Goal: Communication & Community: Participate in discussion

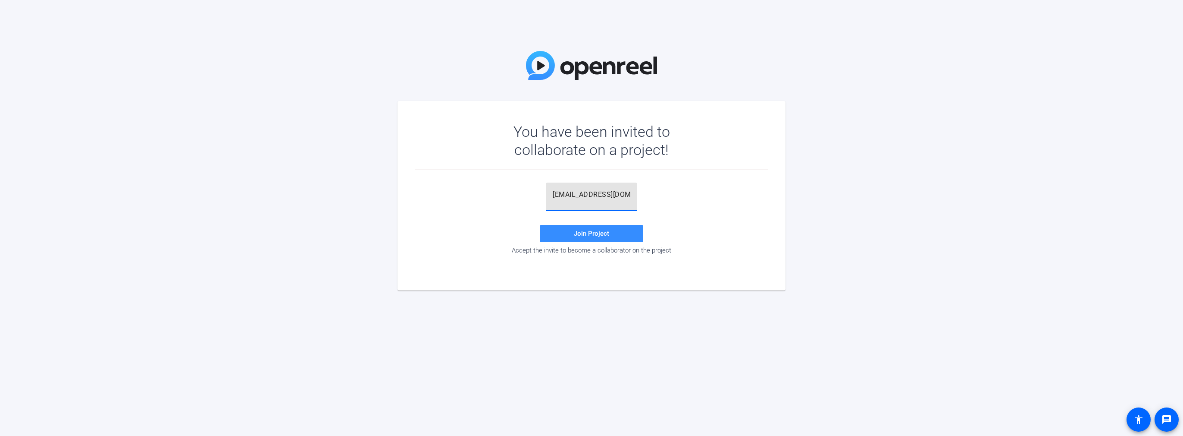
click at [576, 192] on input "[EMAIL_ADDRESS][DOMAIN_NAME]" at bounding box center [592, 194] width 78 height 10
click at [611, 232] on span at bounding box center [591, 233] width 103 height 21
click at [583, 195] on input "[EMAIL_ADDRESS][DOMAIN_NAME]" at bounding box center [592, 194] width 78 height 10
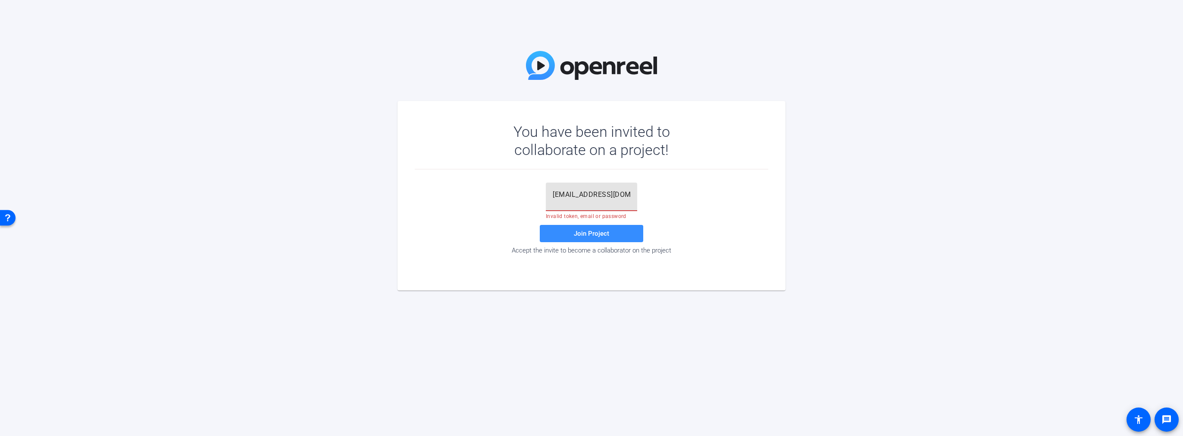
click at [583, 195] on input "[EMAIL_ADDRESS][DOMAIN_NAME]" at bounding box center [592, 194] width 78 height 10
click at [608, 229] on span "Join Project" at bounding box center [591, 233] width 35 height 8
click at [582, 192] on input "fgannon@thoughtcastmedia.tv.com" at bounding box center [592, 194] width 78 height 10
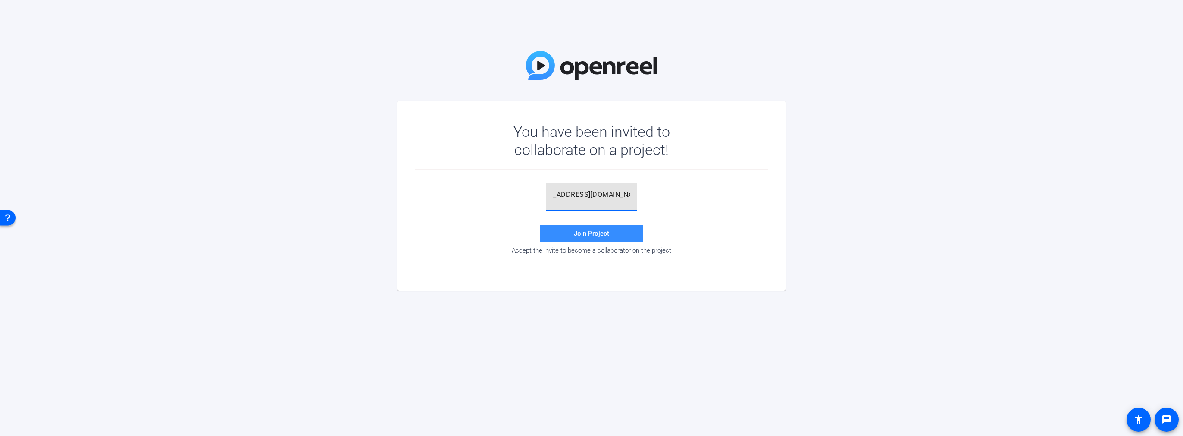
type input "fgannon@thoughtcastmedia.tv"
click at [698, 185] on div "fgannon@thoughtcastmedia.tv Join Project Accept the invite to become a collabor…" at bounding box center [592, 218] width 354 height 72
click at [600, 234] on span "Join Project" at bounding box center [591, 233] width 35 height 8
click at [582, 195] on input "fgannon@thoughtcastmedia.tv" at bounding box center [592, 194] width 78 height 10
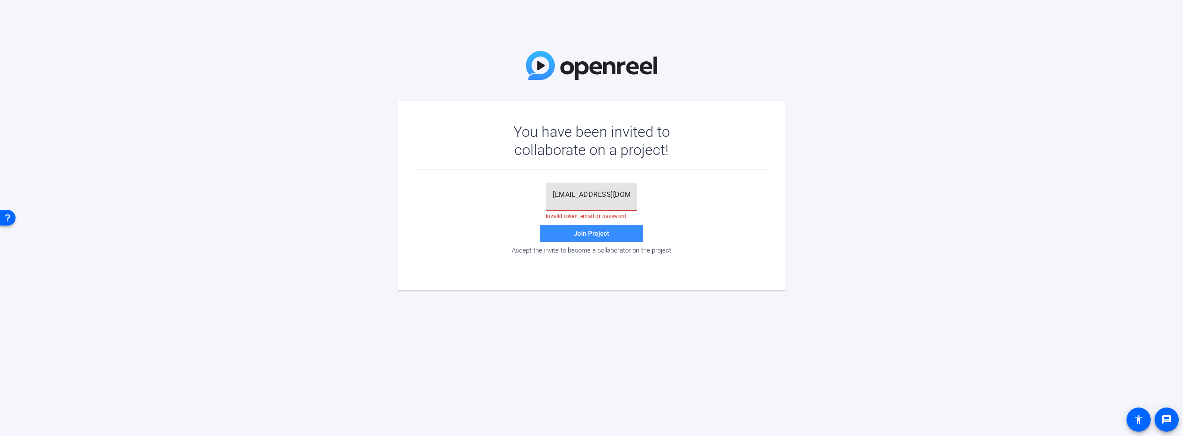
scroll to position [0, 23]
drag, startPoint x: 588, startPoint y: 194, endPoint x: 658, endPoint y: 194, distance: 70.7
click at [658, 194] on div "fgannon@thoughtcastmedia.tv Invalid token, email or password Join Project Accep…" at bounding box center [592, 218] width 354 height 72
click at [599, 196] on input "fgannon@thoughtcastmedia.tv" at bounding box center [592, 194] width 78 height 10
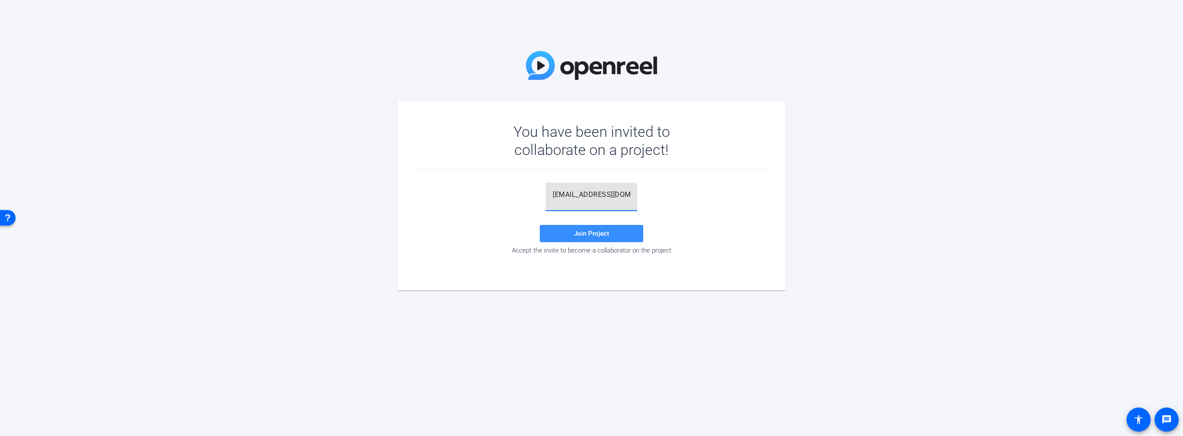
click at [599, 196] on input "fgannon@thoughtcastmedia.tv" at bounding box center [592, 194] width 78 height 10
paste input "1X(-RQ"
type input "1X(-RQ"
click at [596, 238] on span at bounding box center [591, 233] width 103 height 21
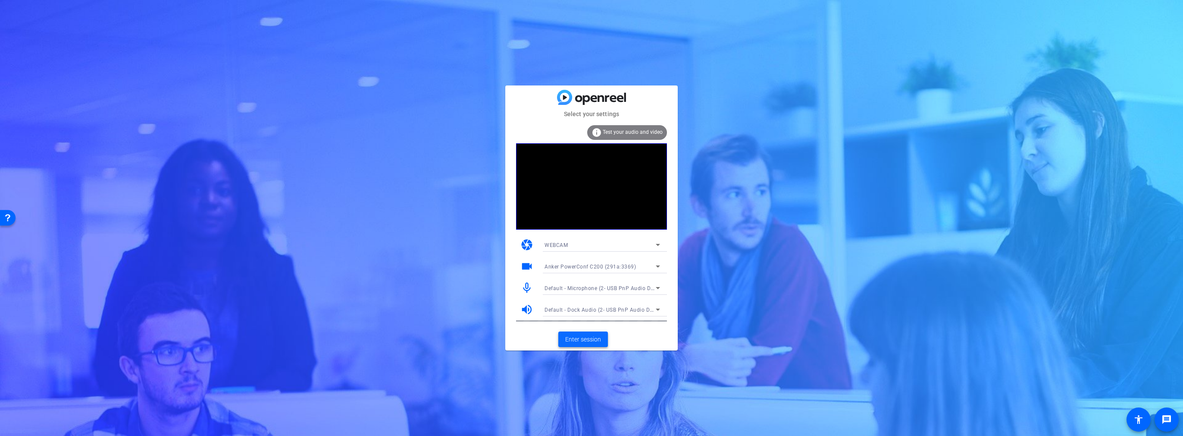
click at [588, 338] on span "Enter session" at bounding box center [583, 339] width 36 height 9
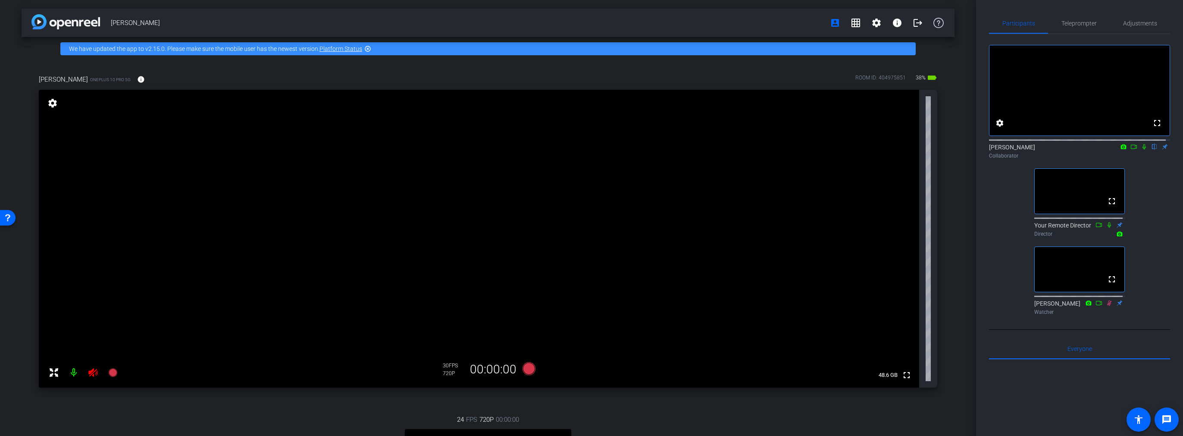
click at [92, 374] on icon at bounding box center [93, 372] width 10 height 10
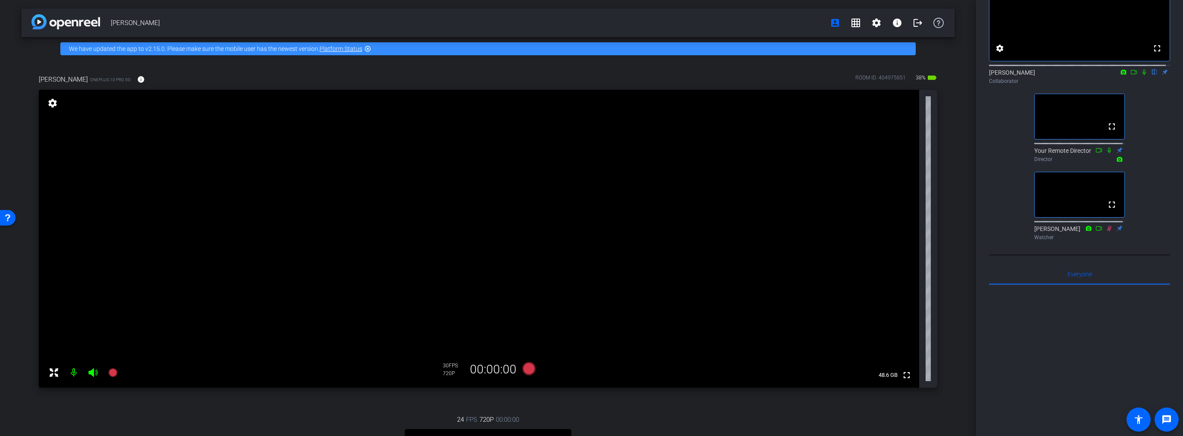
scroll to position [86, 0]
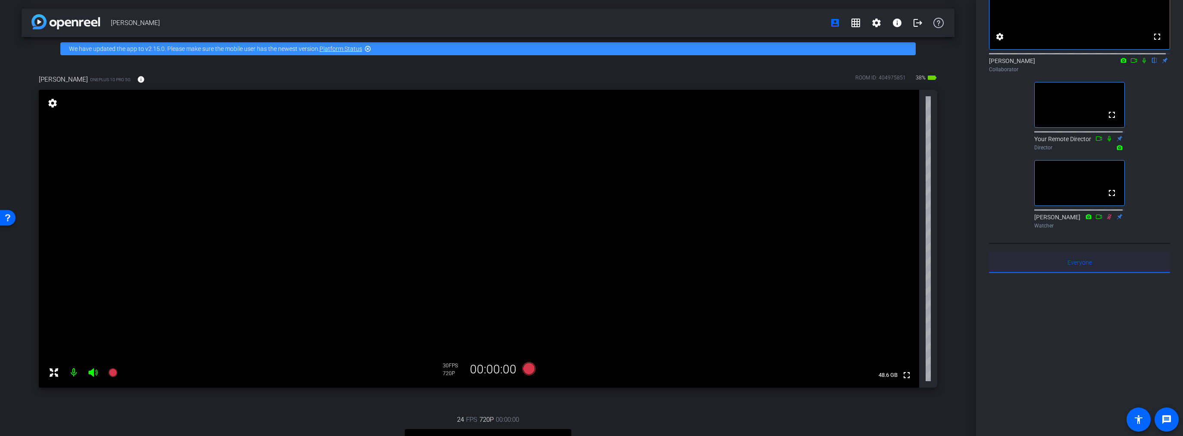
click at [1080, 265] on span "Everyone 0" at bounding box center [1080, 262] width 25 height 6
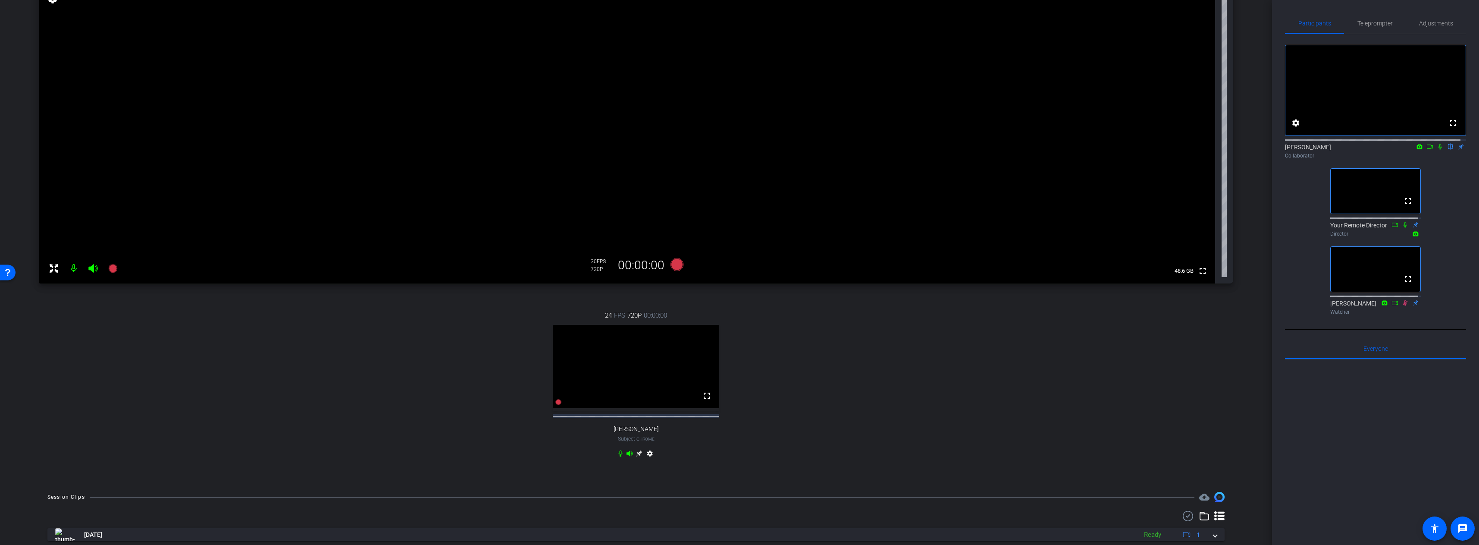
scroll to position [108, 0]
click at [637, 435] on icon at bounding box center [639, 449] width 7 height 7
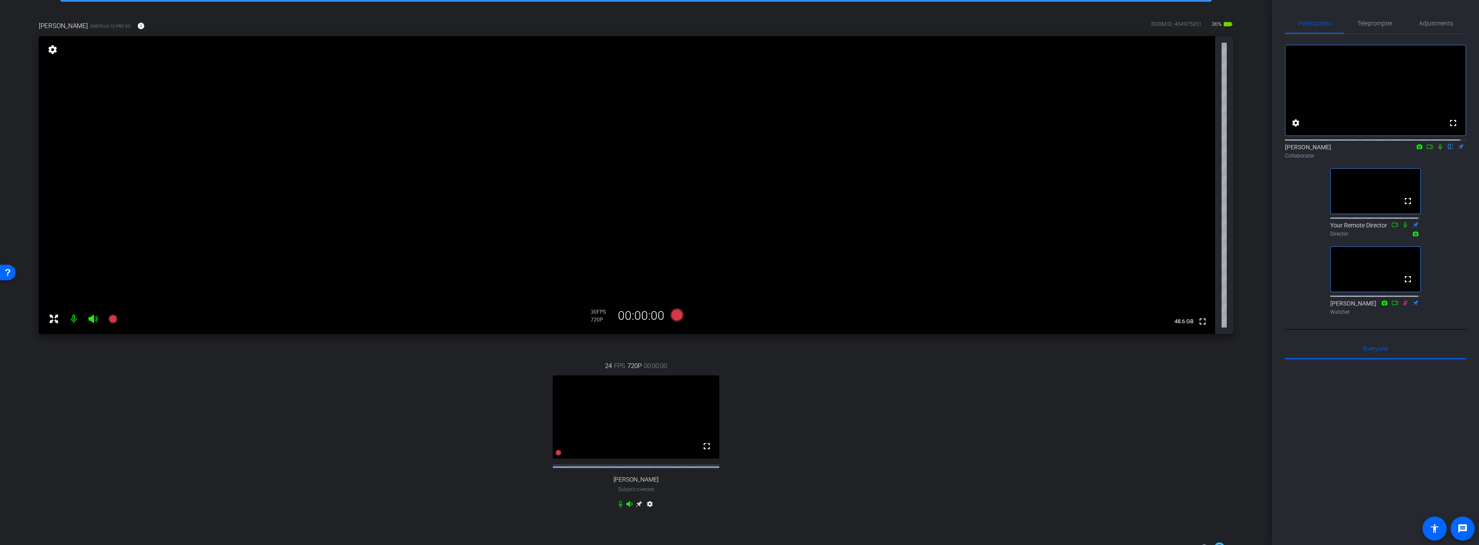
scroll to position [54, 0]
click at [1183, 25] on span "Adjustments" at bounding box center [1436, 23] width 34 height 6
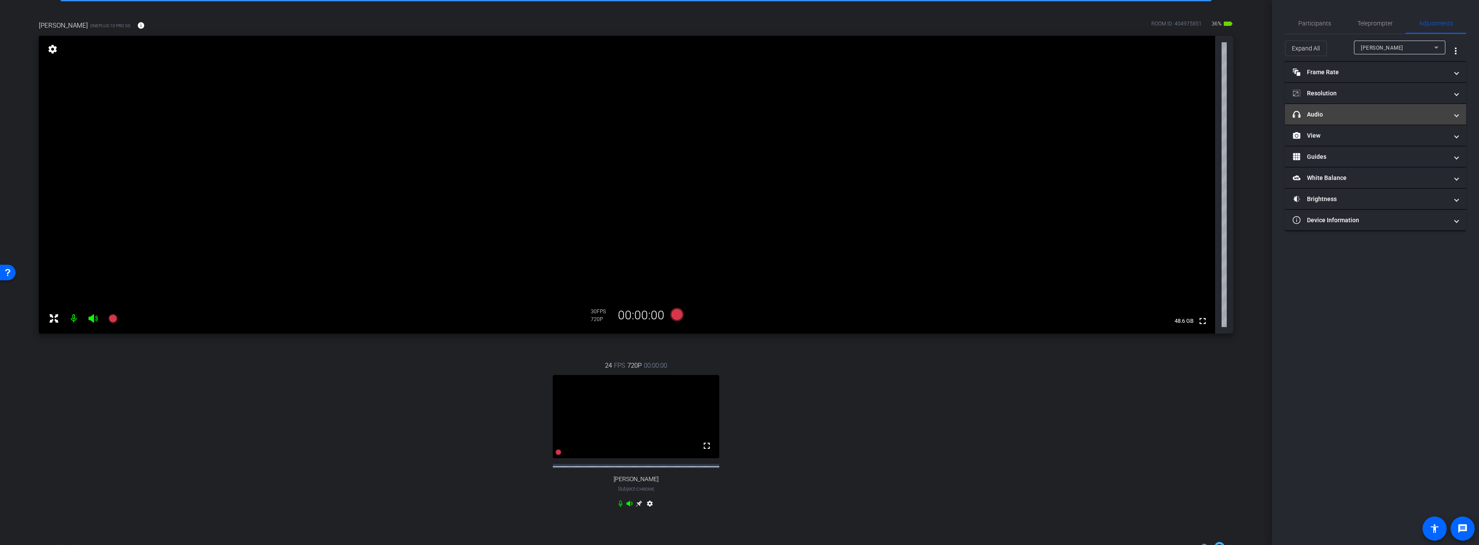
click at [1183, 113] on mat-expansion-panel-header "headphone icon Audio" at bounding box center [1375, 114] width 181 height 21
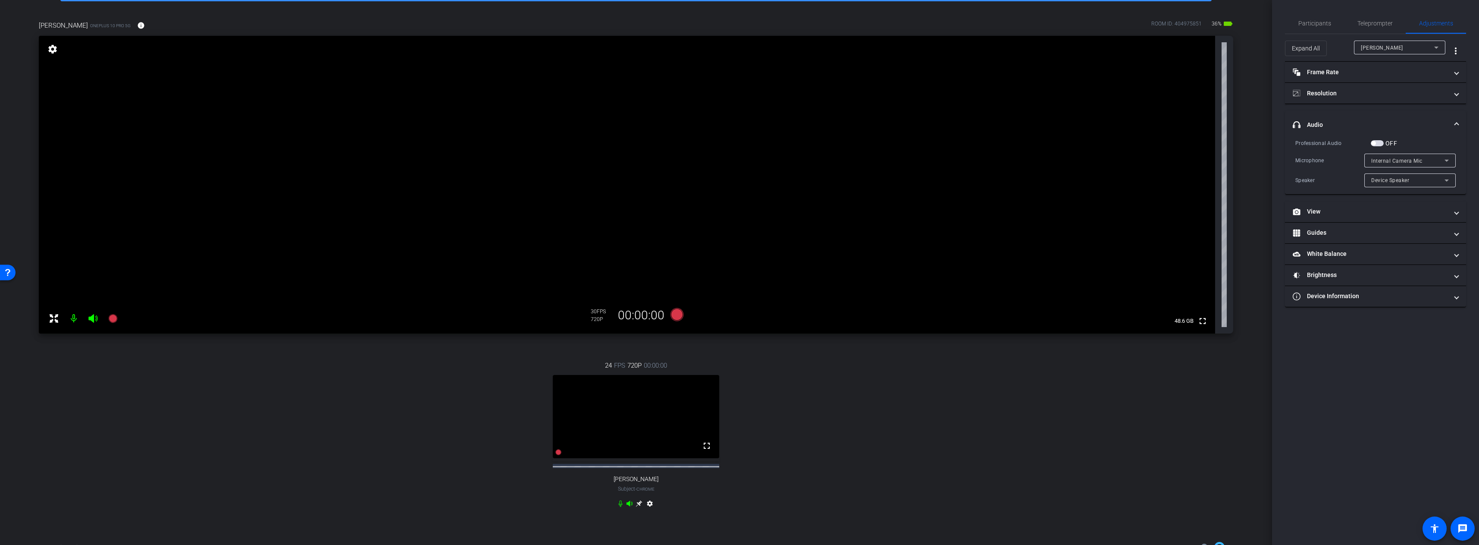
click at [1183, 163] on div "Internal Camera Mic" at bounding box center [1407, 160] width 73 height 11
click at [1183, 149] on div at bounding box center [739, 272] width 1479 height 545
click at [1183, 175] on div "Device Speaker" at bounding box center [1407, 180] width 73 height 11
click at [1183, 44] on div at bounding box center [739, 272] width 1479 height 545
click at [1183, 44] on div "Shannon" at bounding box center [1397, 47] width 73 height 11
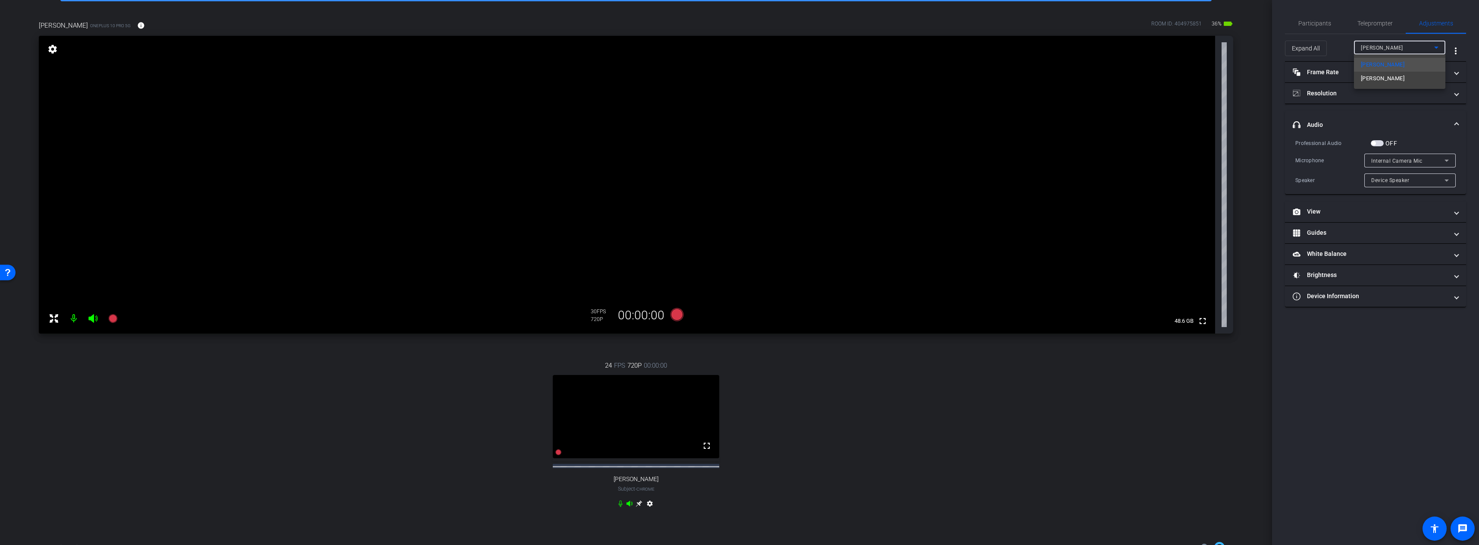
click at [1183, 145] on div at bounding box center [739, 272] width 1479 height 545
click at [1183, 295] on mat-panel-title "Device Information" at bounding box center [1370, 295] width 155 height 9
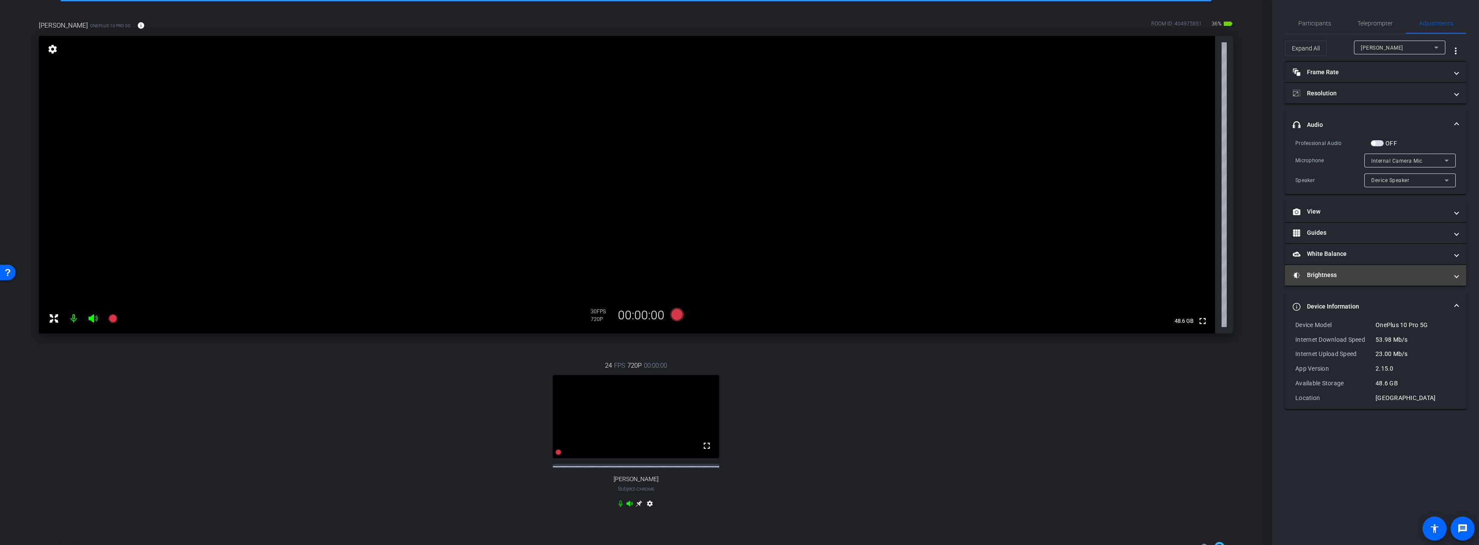
click at [1183, 278] on mat-panel-title "Brightness" at bounding box center [1370, 274] width 155 height 9
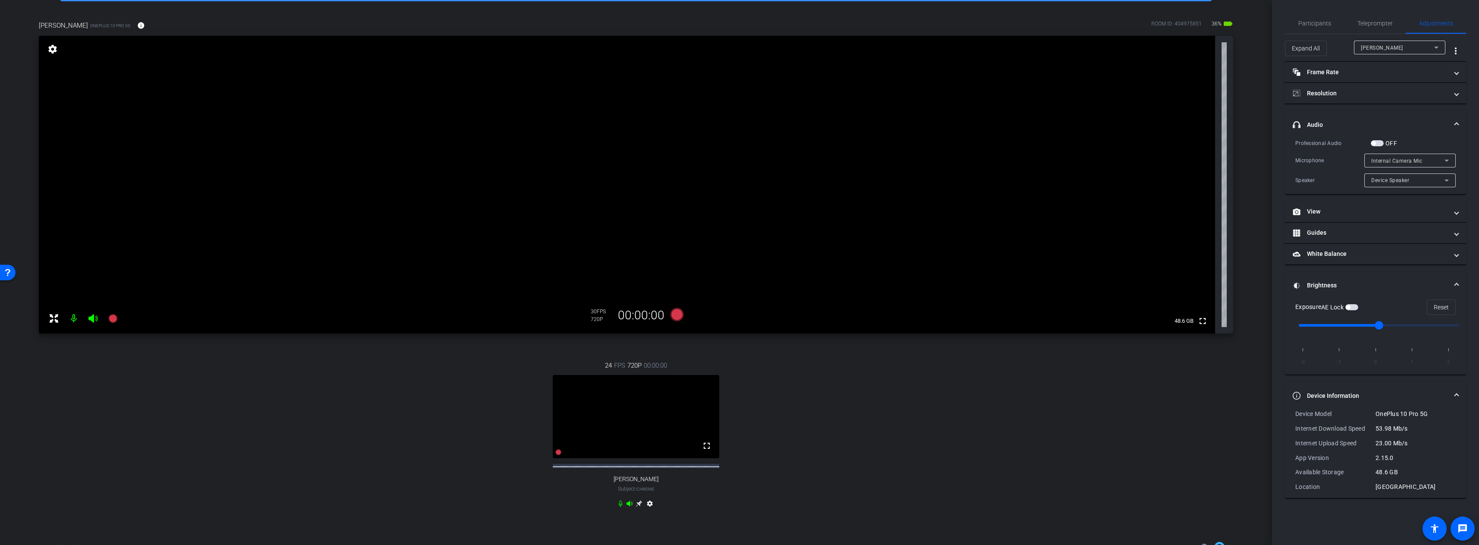
click at [1183, 285] on mat-panel-title "Brightness" at bounding box center [1370, 285] width 155 height 9
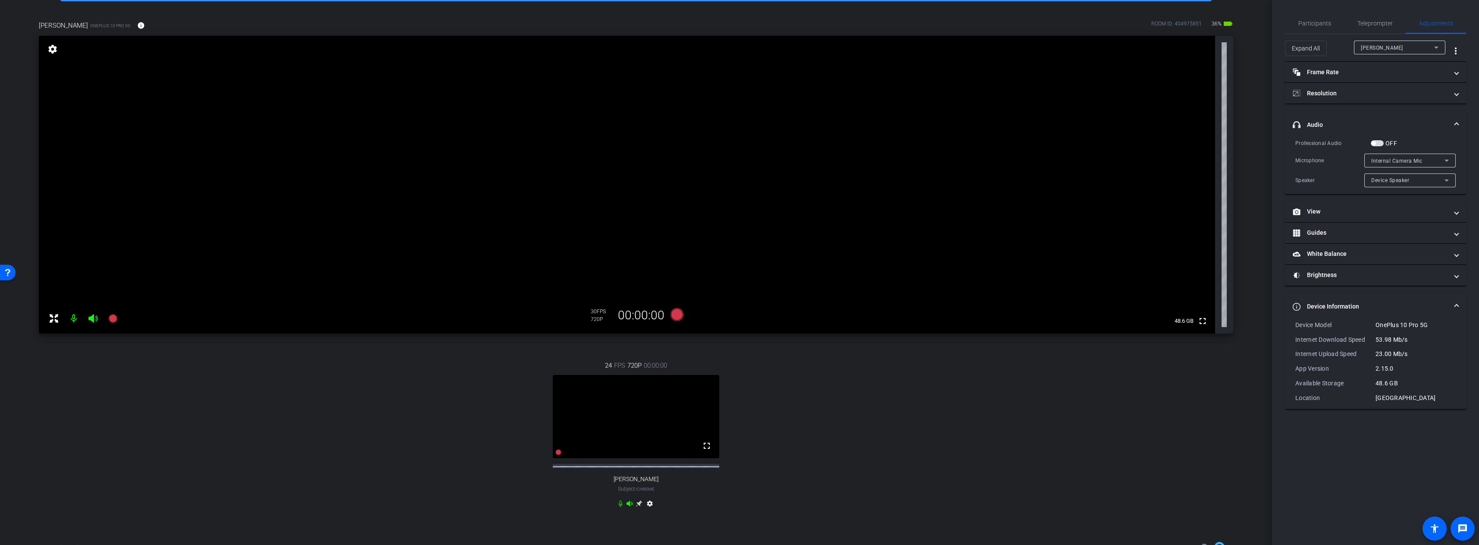
click at [1183, 304] on mat-expansion-panel-header "Device Information" at bounding box center [1375, 307] width 181 height 28
click at [1183, 26] on span "Participants" at bounding box center [1314, 23] width 33 height 6
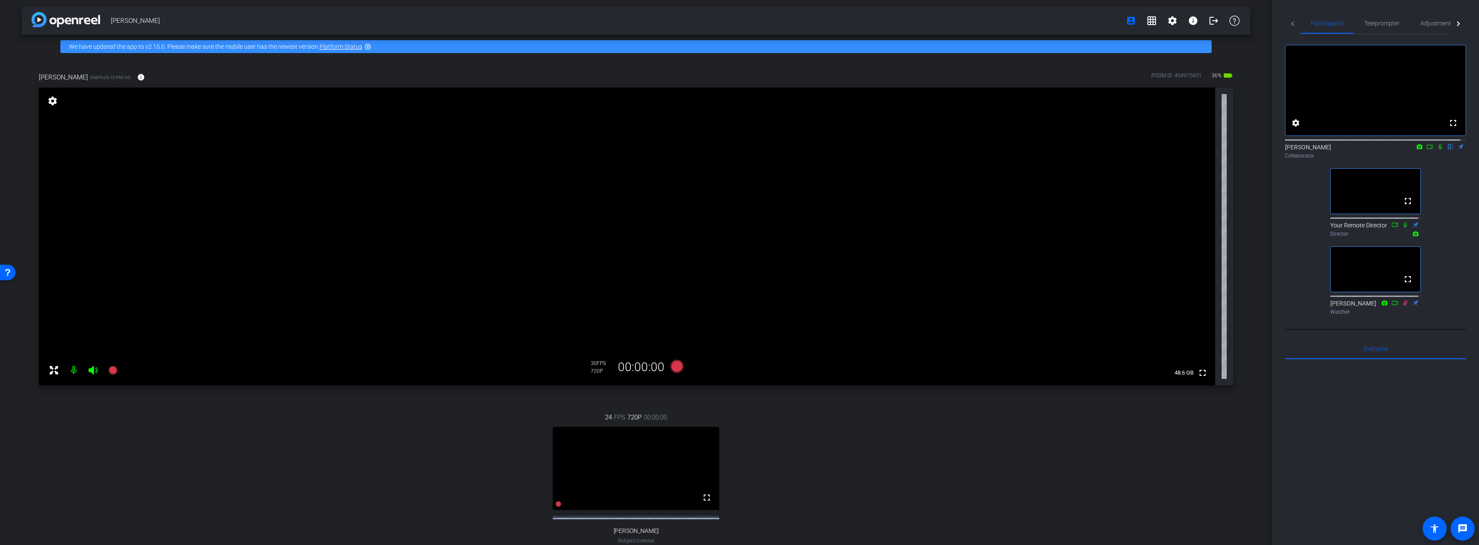
scroll to position [0, 0]
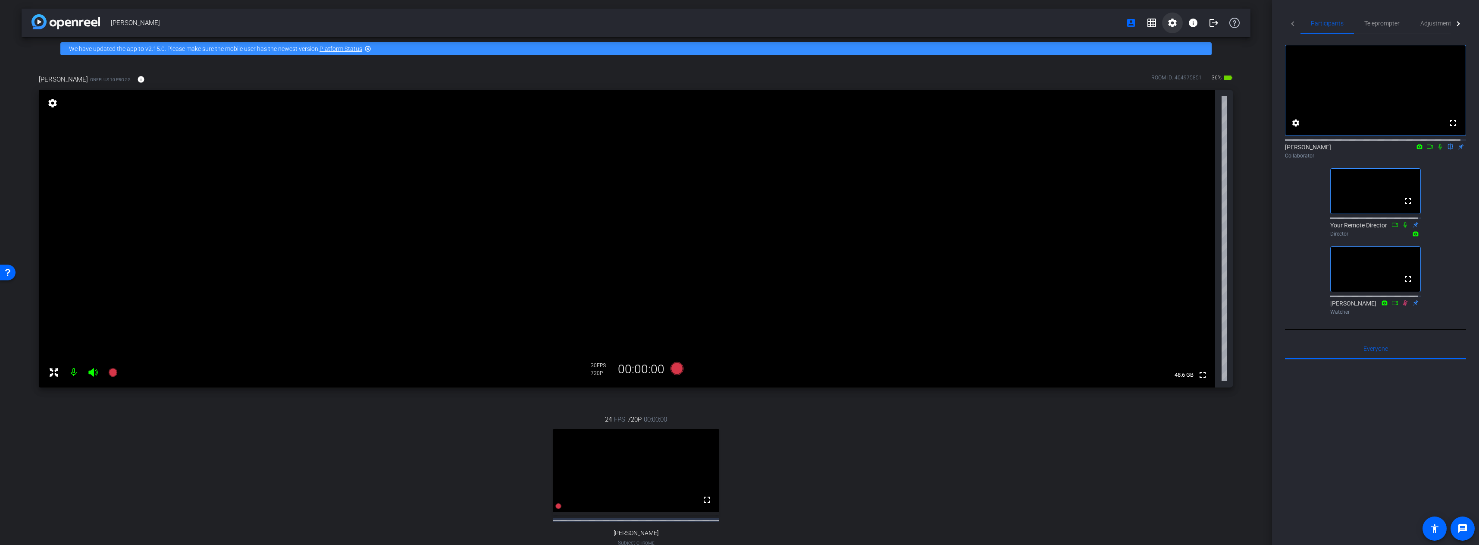
click at [1167, 20] on mat-icon "settings" at bounding box center [1172, 23] width 10 height 10
click at [1180, 38] on span "Session Settings" at bounding box center [1185, 41] width 45 height 10
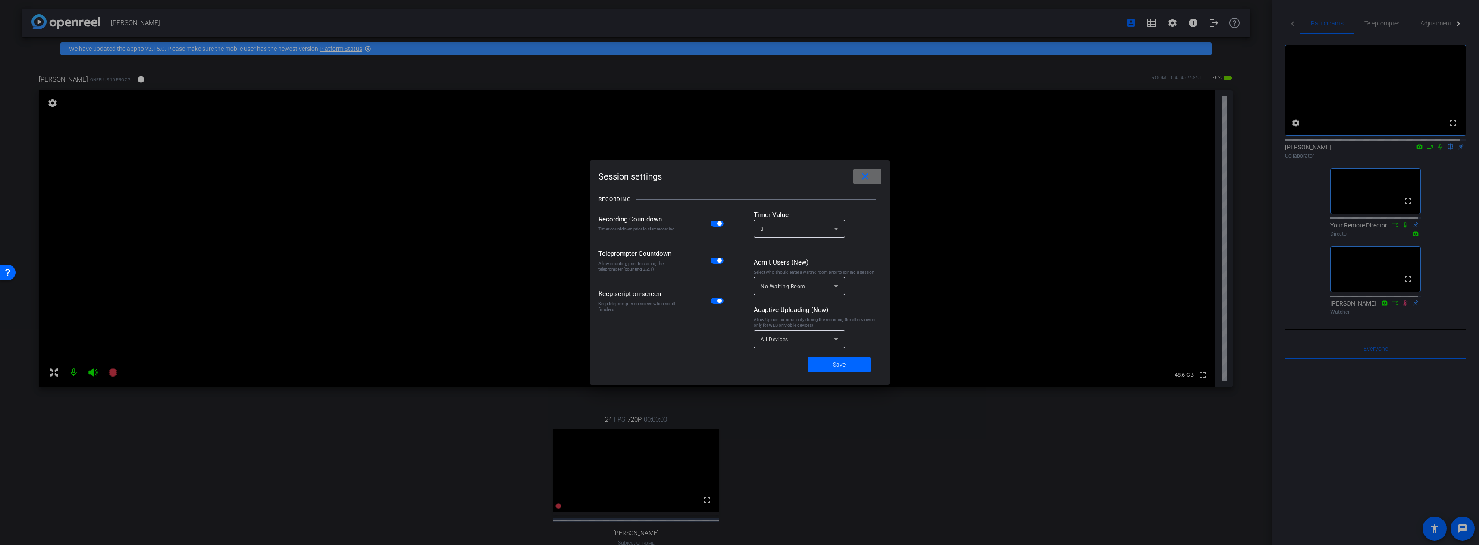
click at [876, 176] on span at bounding box center [867, 176] width 28 height 21
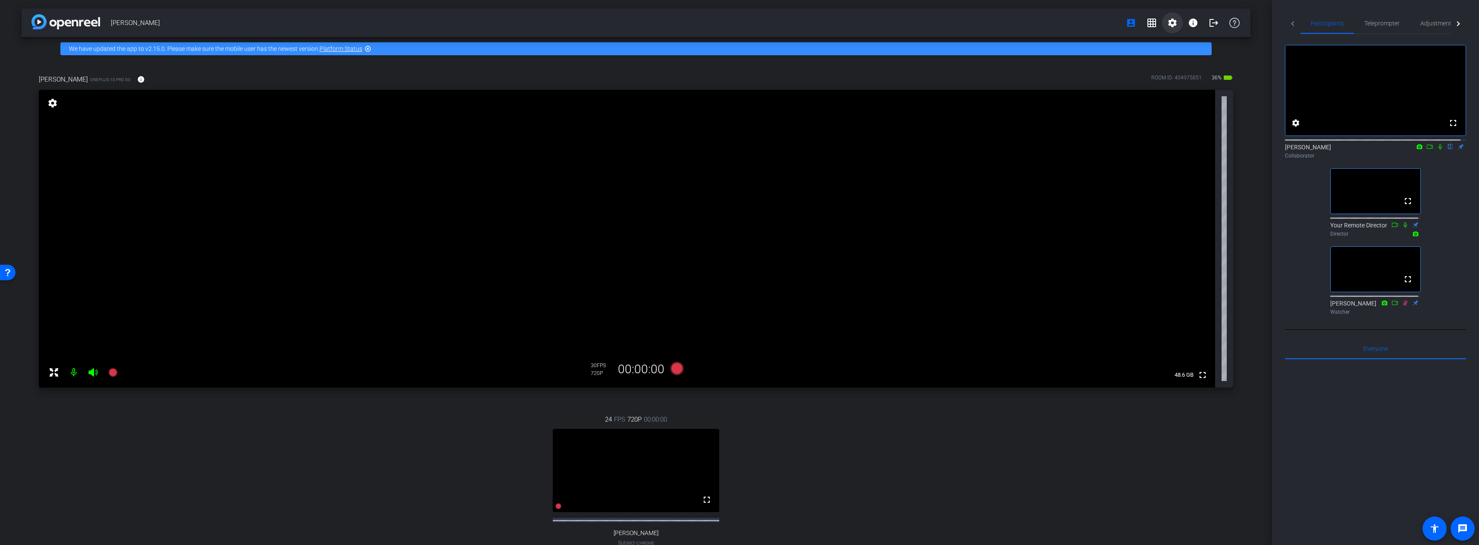
click at [1167, 26] on mat-icon "settings" at bounding box center [1172, 23] width 10 height 10
click at [1179, 41] on span "Session Settings" at bounding box center [1185, 41] width 45 height 10
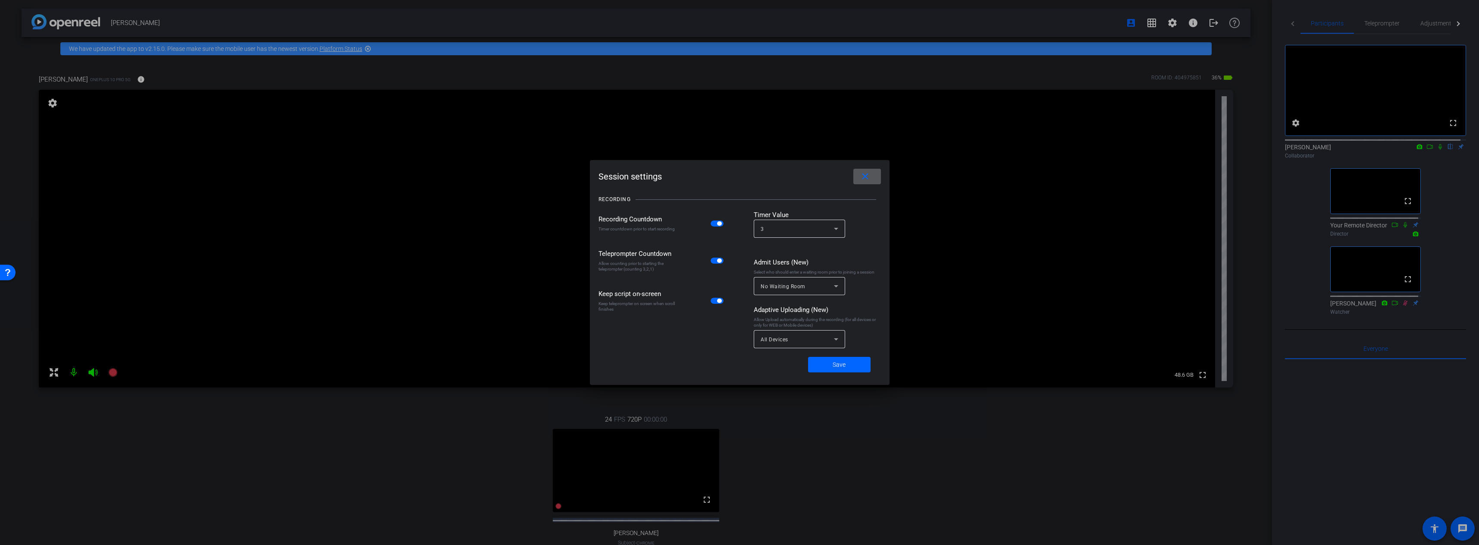
click at [793, 343] on div "All Devices" at bounding box center [797, 339] width 73 height 11
click at [705, 353] on div at bounding box center [739, 272] width 1479 height 545
click at [870, 172] on mat-icon "close" at bounding box center [865, 176] width 11 height 11
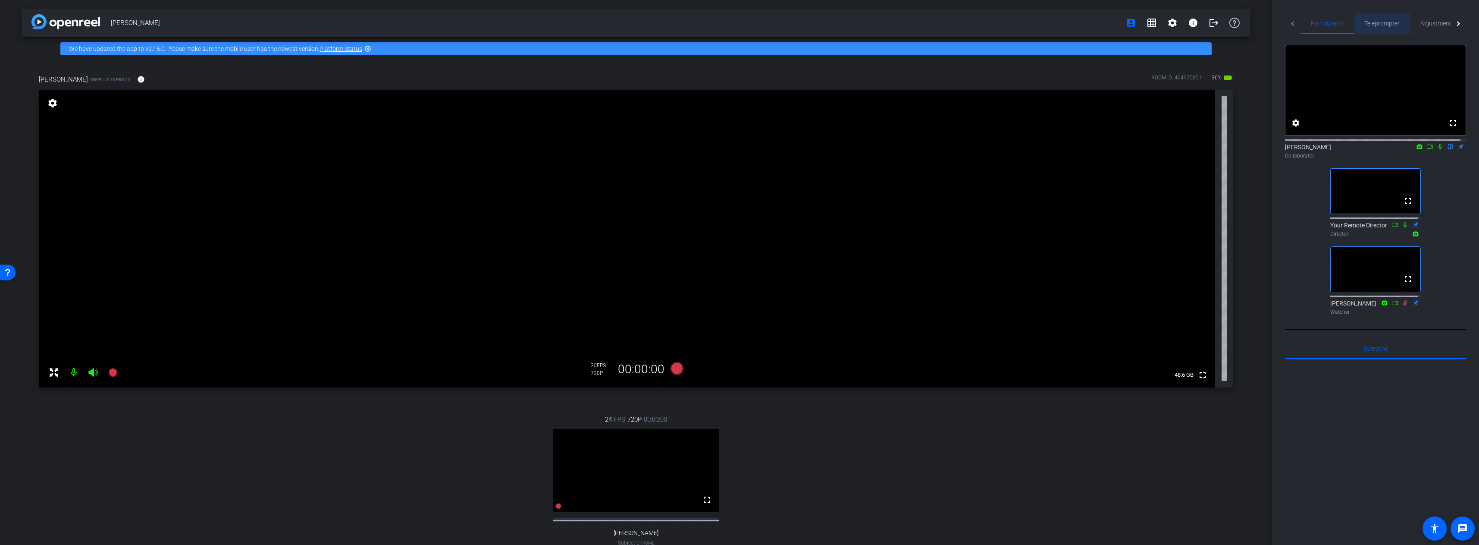
click at [1183, 27] on span "Teleprompter" at bounding box center [1381, 23] width 35 height 21
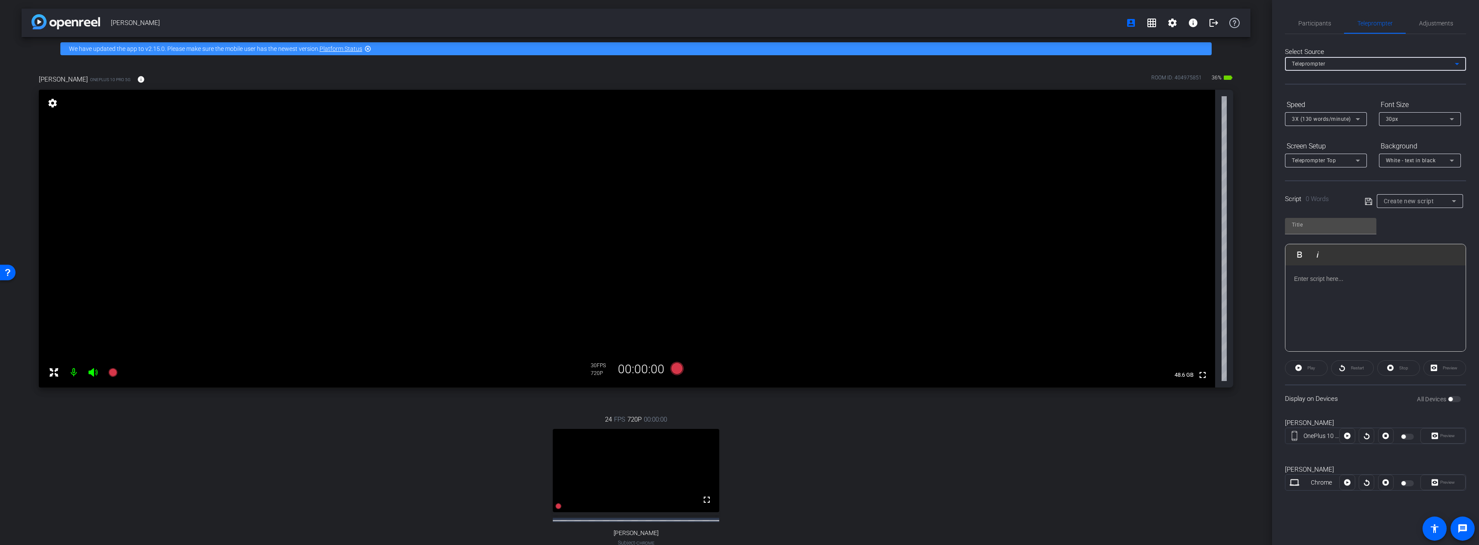
click at [1183, 59] on div "Teleprompter" at bounding box center [1373, 63] width 163 height 11
click at [1183, 94] on span "Presentation" at bounding box center [1308, 95] width 33 height 10
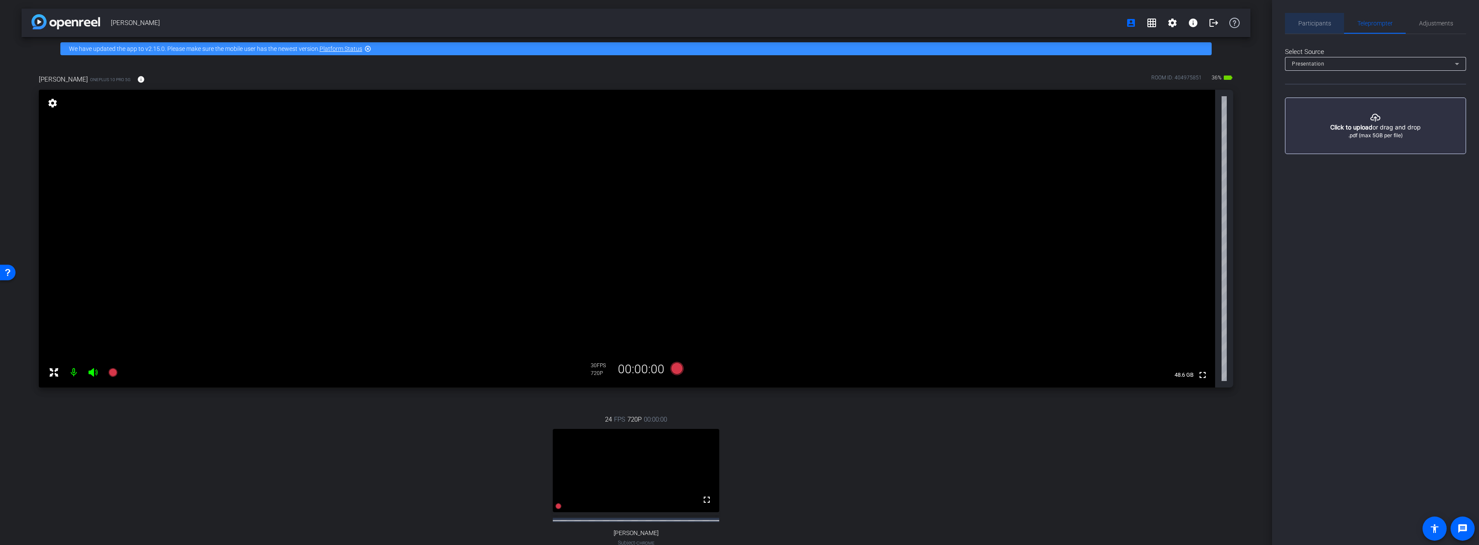
click at [1183, 23] on span "Participants" at bounding box center [1314, 23] width 33 height 6
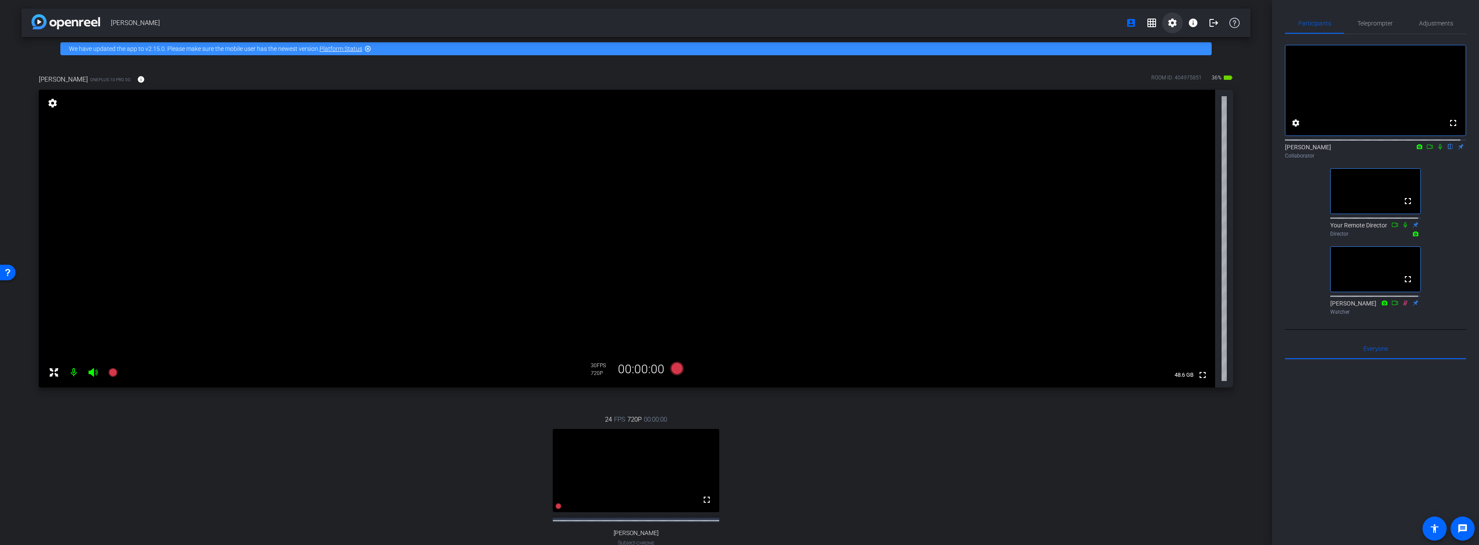
click at [1162, 25] on span at bounding box center [1172, 23] width 21 height 21
click at [1181, 44] on span "Session Settings" at bounding box center [1185, 41] width 45 height 10
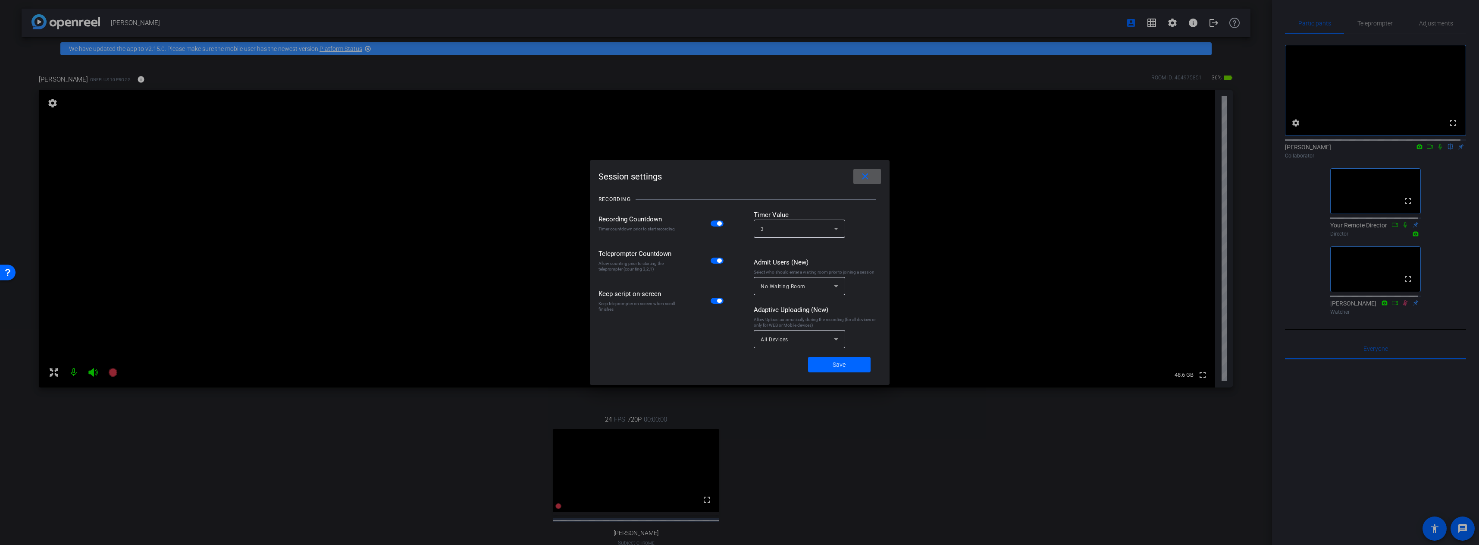
click at [871, 172] on span at bounding box center [867, 176] width 28 height 21
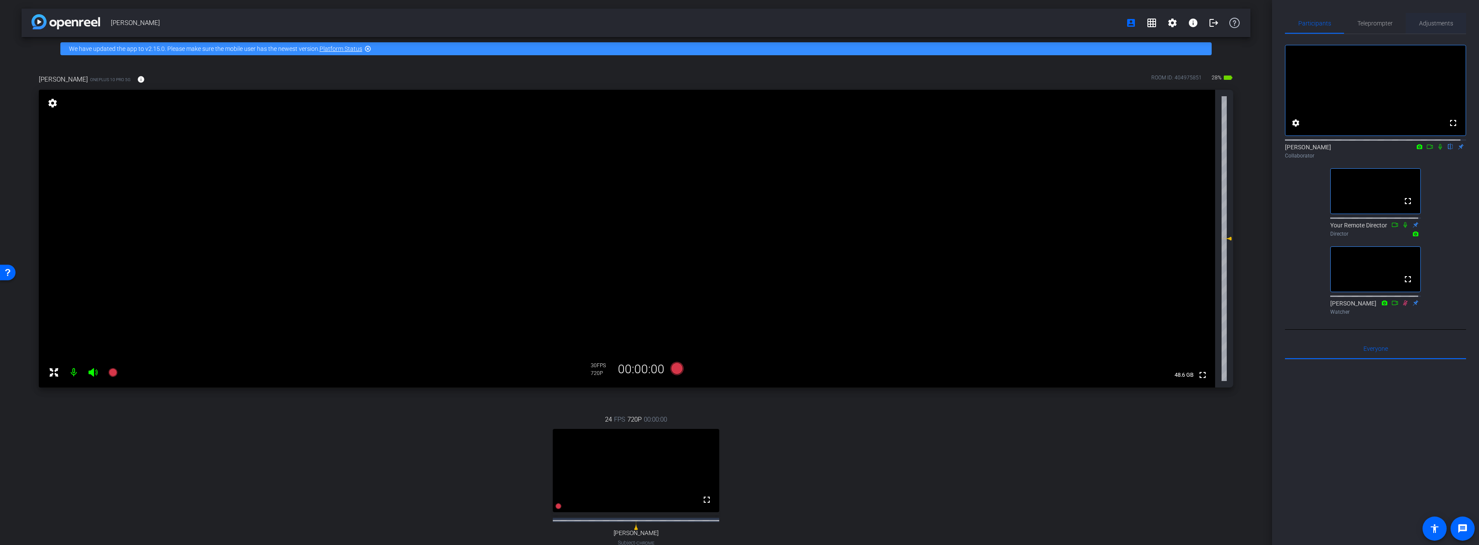
click at [1183, 22] on span "Adjustments" at bounding box center [1436, 23] width 34 height 6
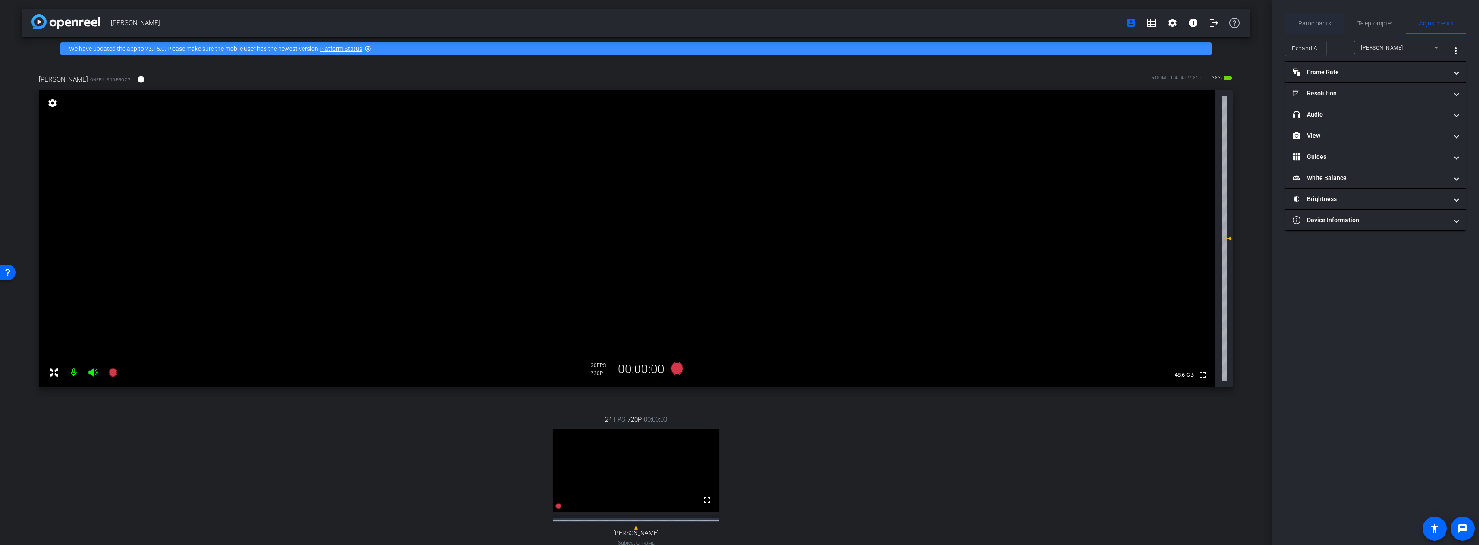
click at [1183, 25] on div "Participants" at bounding box center [1314, 23] width 59 height 21
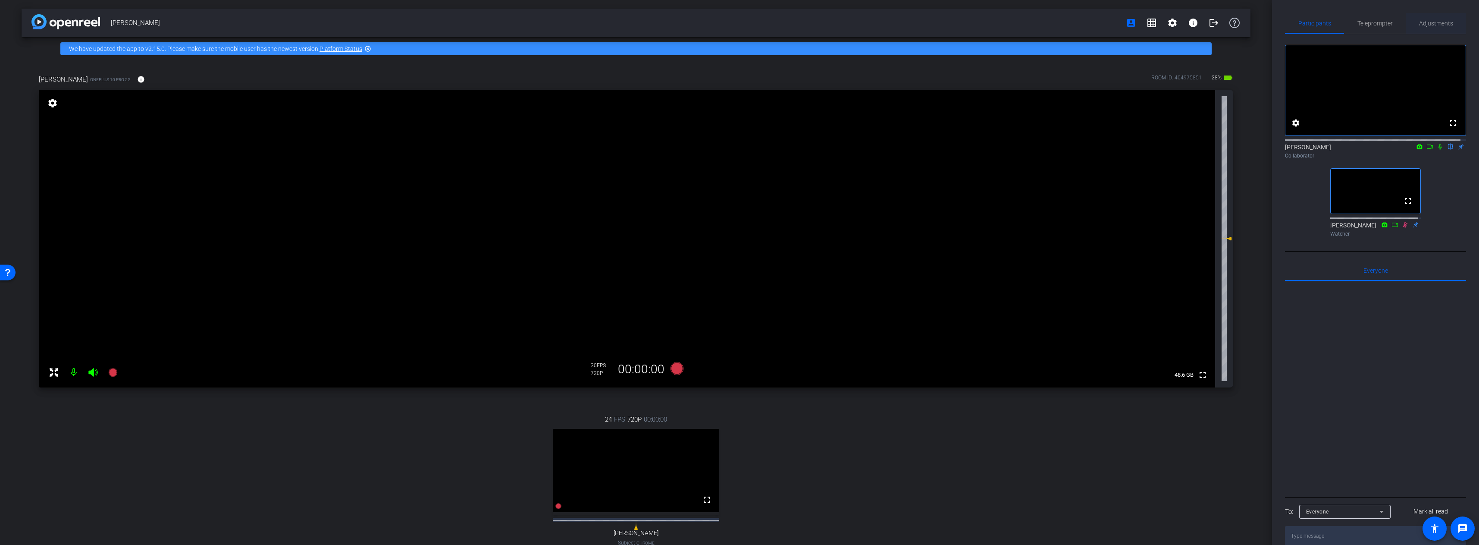
click at [1183, 21] on span "Adjustments" at bounding box center [1436, 23] width 34 height 6
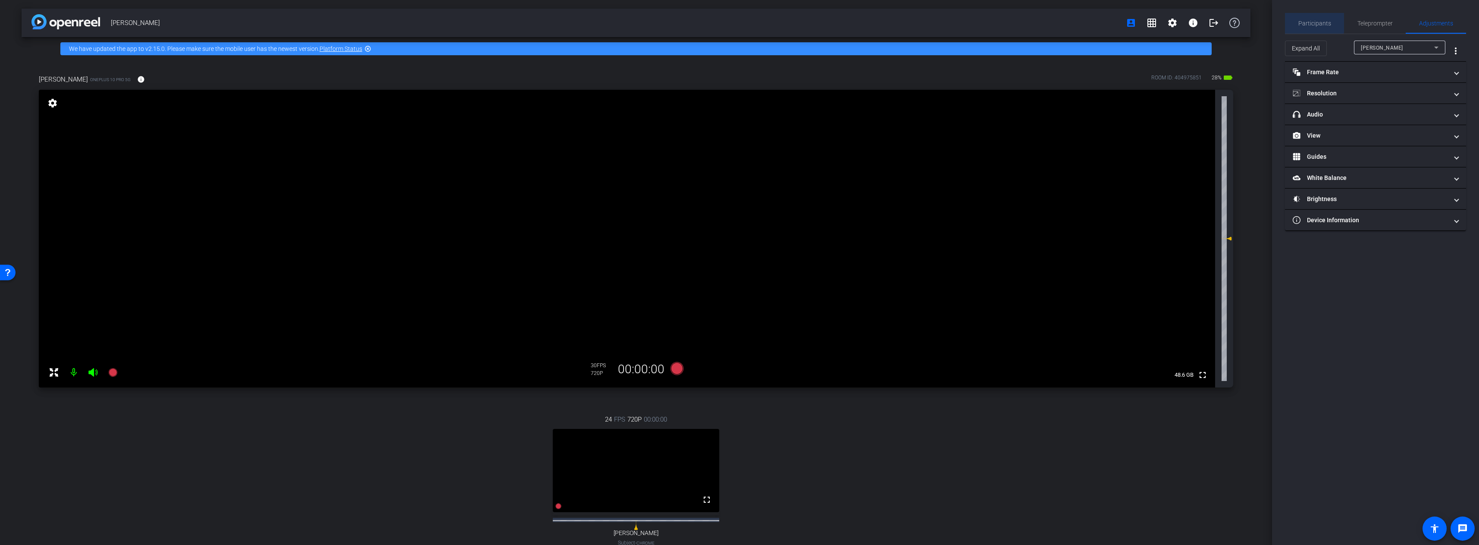
click at [1183, 20] on span "Participants" at bounding box center [1314, 23] width 33 height 6
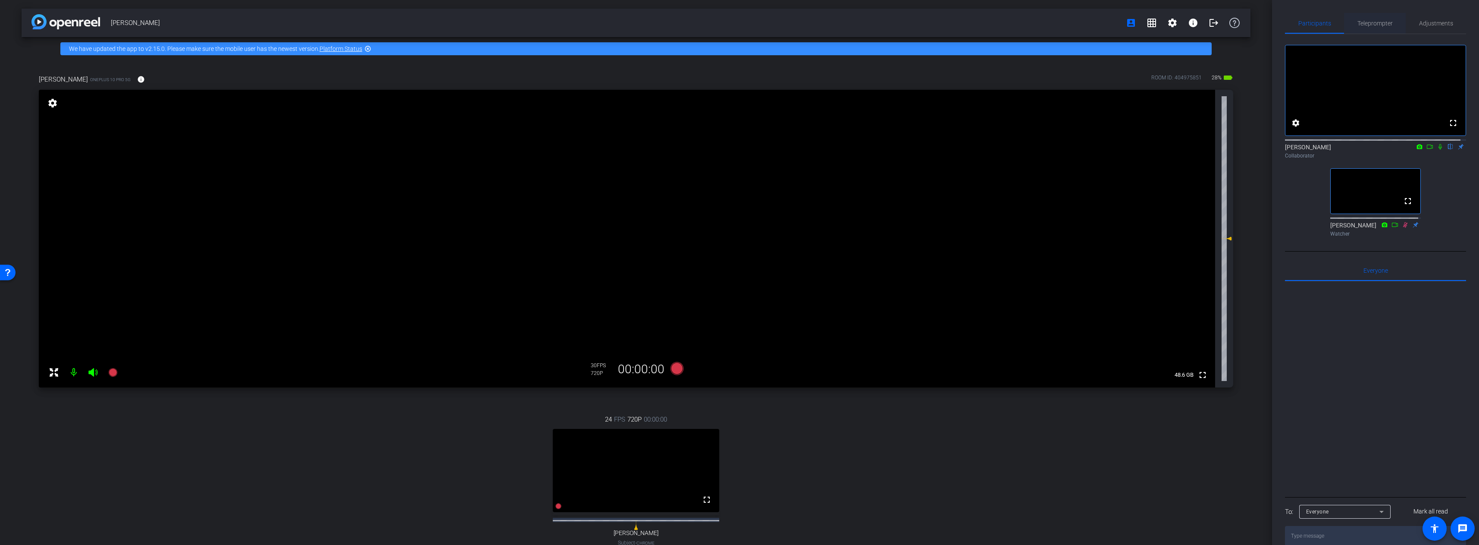
click at [1183, 23] on span "Teleprompter" at bounding box center [1374, 23] width 35 height 6
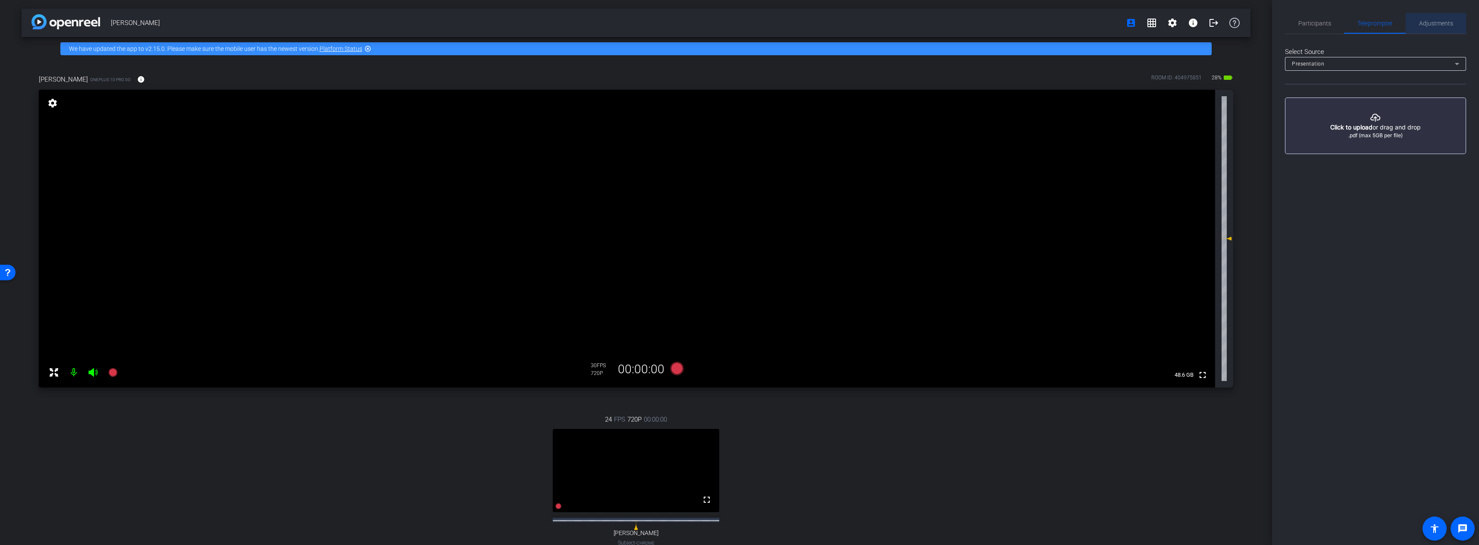
click at [1183, 23] on span "Adjustments" at bounding box center [1436, 23] width 34 height 6
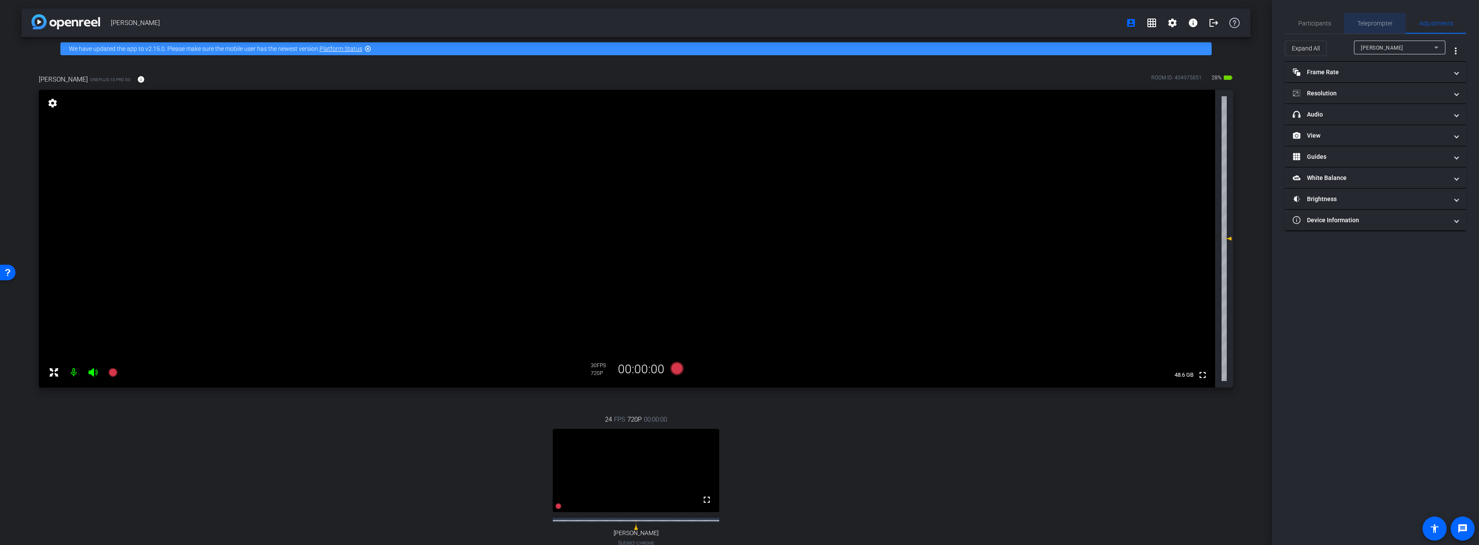
click at [1183, 20] on span "Teleprompter" at bounding box center [1374, 23] width 35 height 6
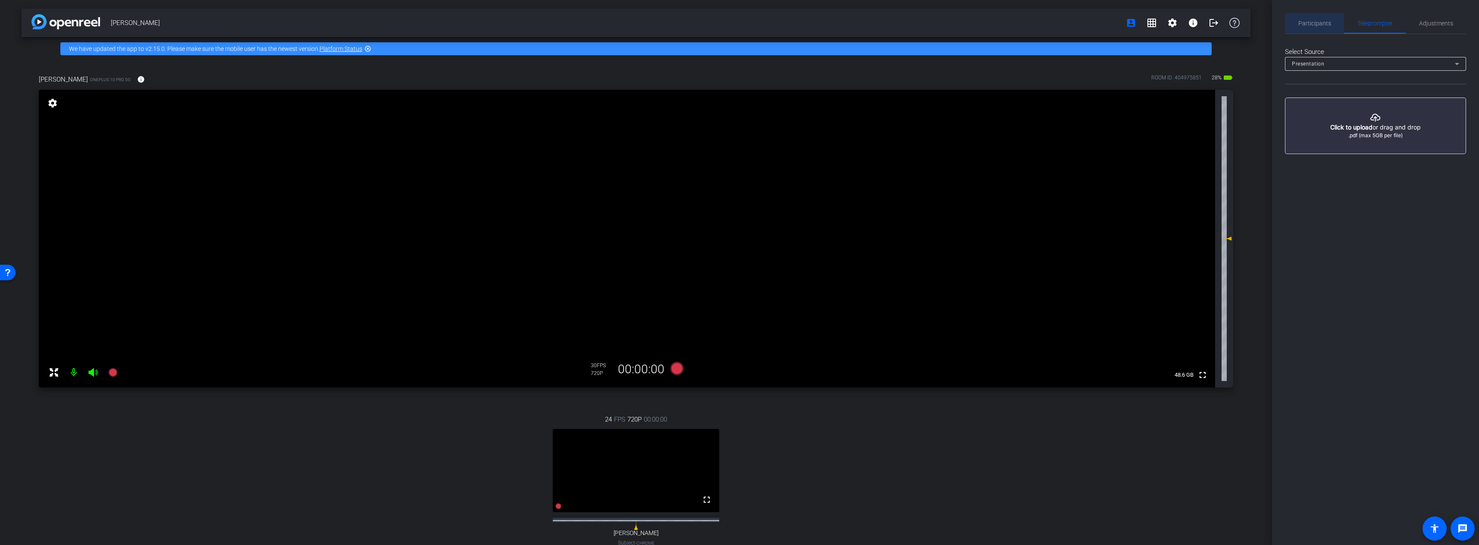
click at [1183, 22] on span "Participants" at bounding box center [1314, 23] width 33 height 6
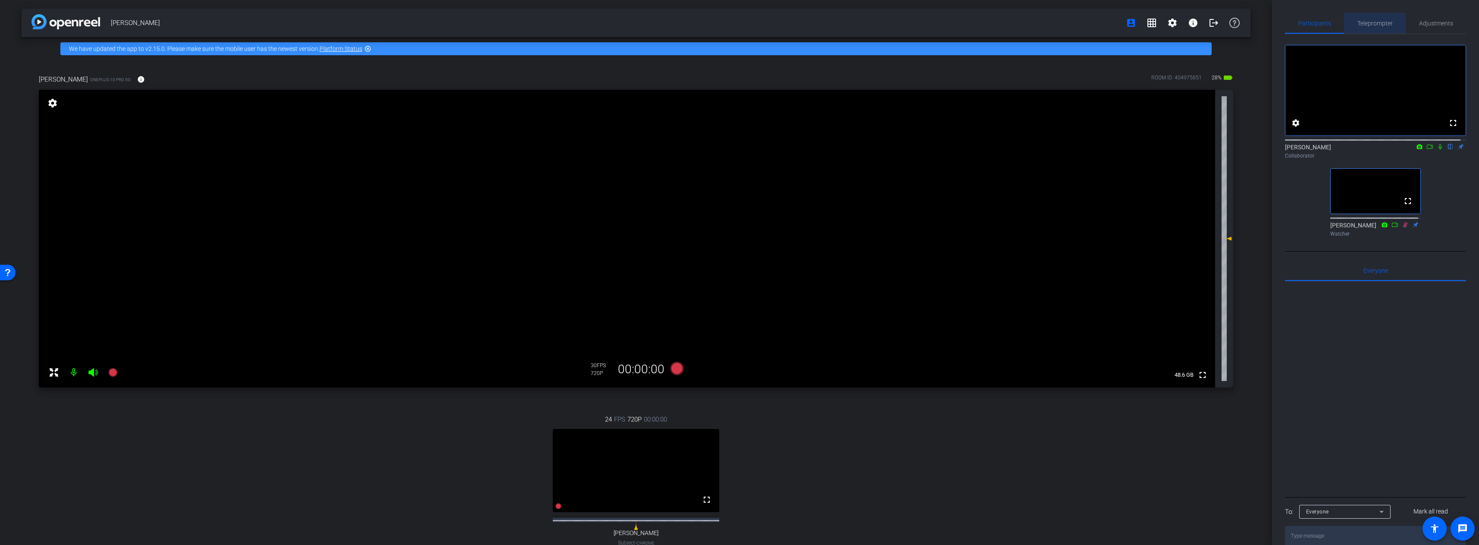
click at [1183, 21] on span "Teleprompter" at bounding box center [1374, 23] width 35 height 6
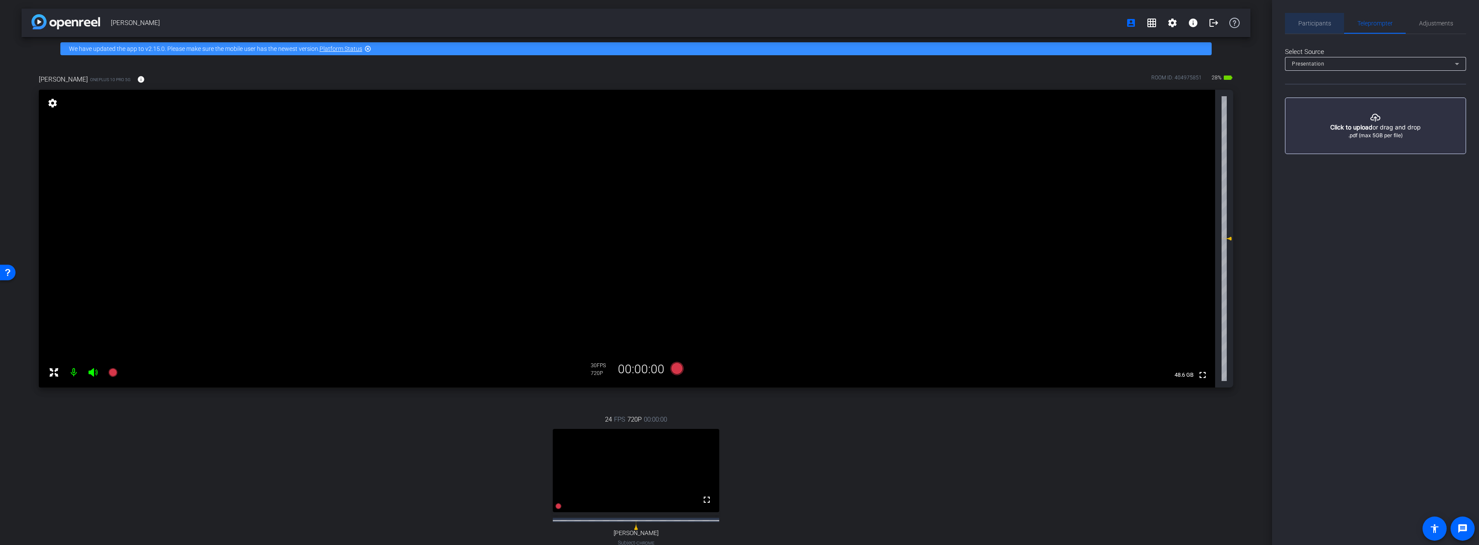
click at [1183, 19] on span "Participants" at bounding box center [1314, 23] width 33 height 21
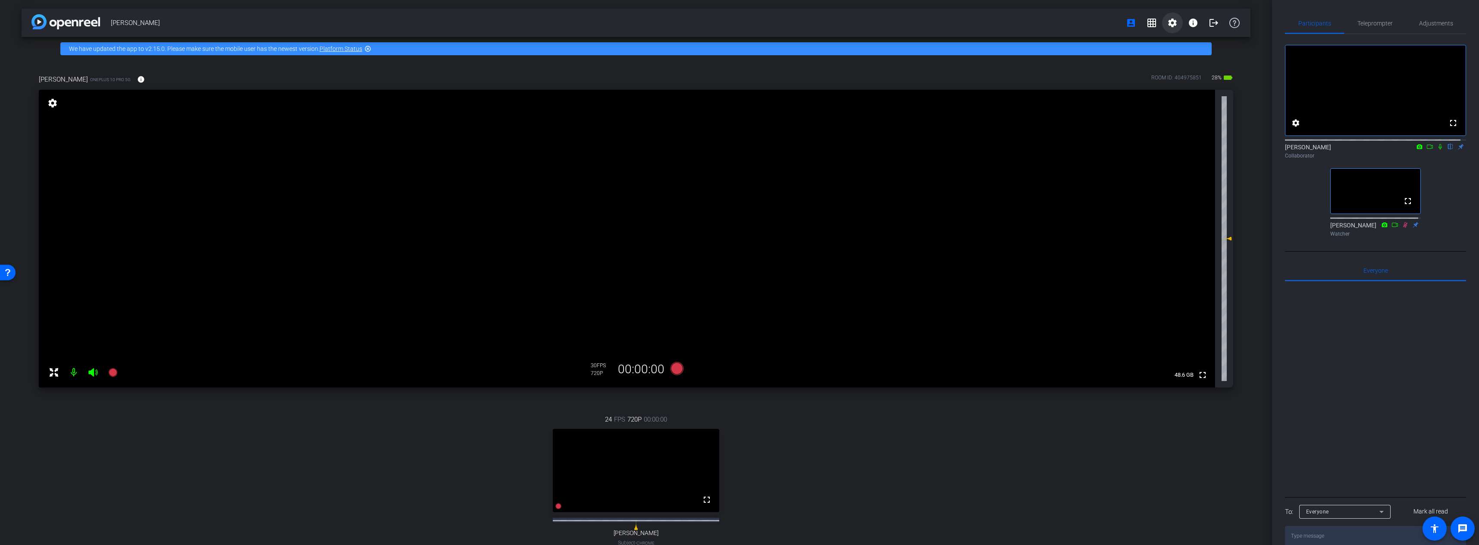
click at [1168, 21] on mat-icon "settings" at bounding box center [1172, 23] width 10 height 10
click at [1180, 39] on span "Session Settings" at bounding box center [1185, 41] width 45 height 10
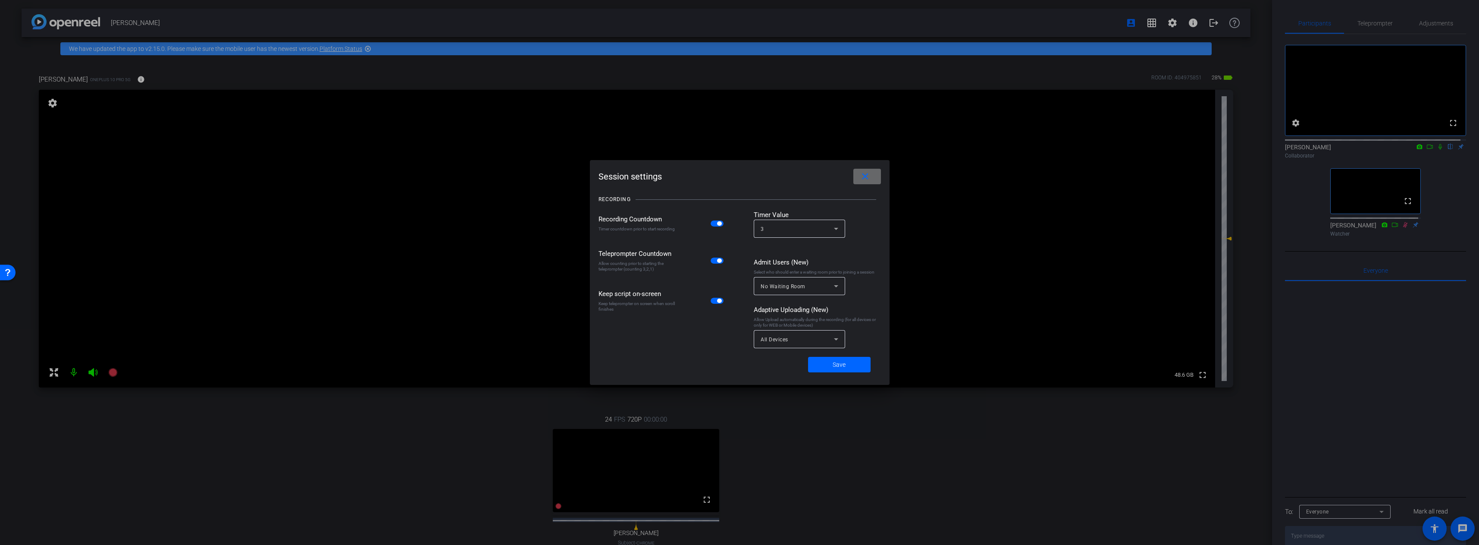
click at [858, 175] on span at bounding box center [867, 176] width 28 height 21
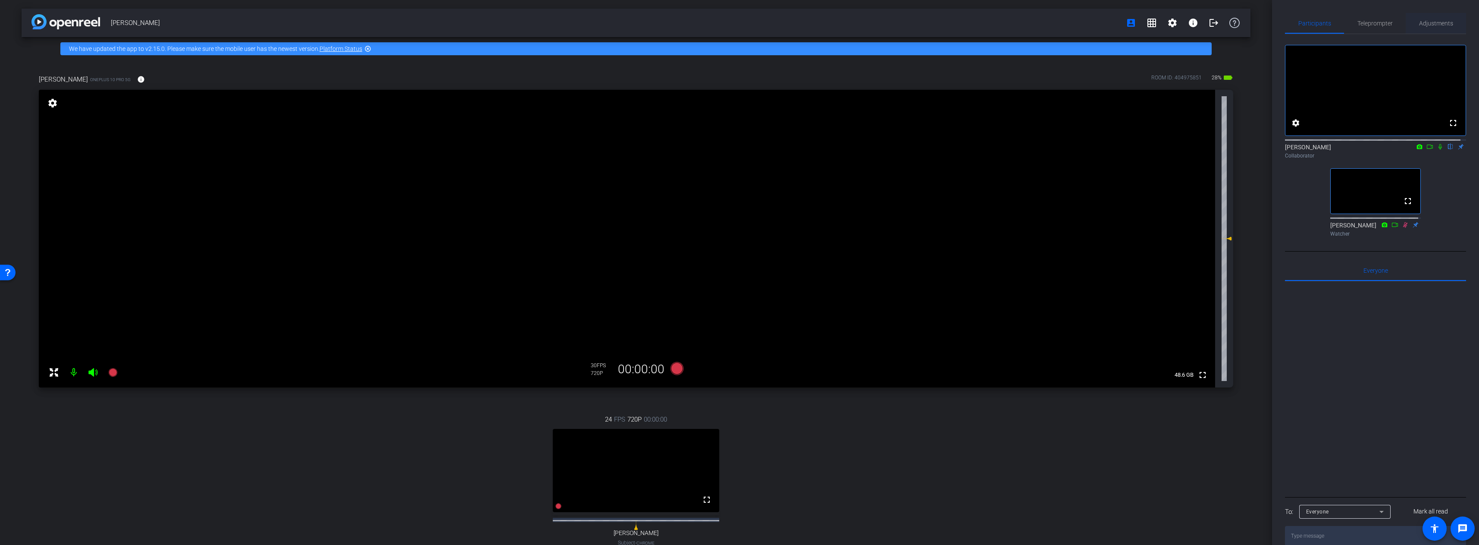
click at [1183, 25] on span "Adjustments" at bounding box center [1436, 23] width 34 height 6
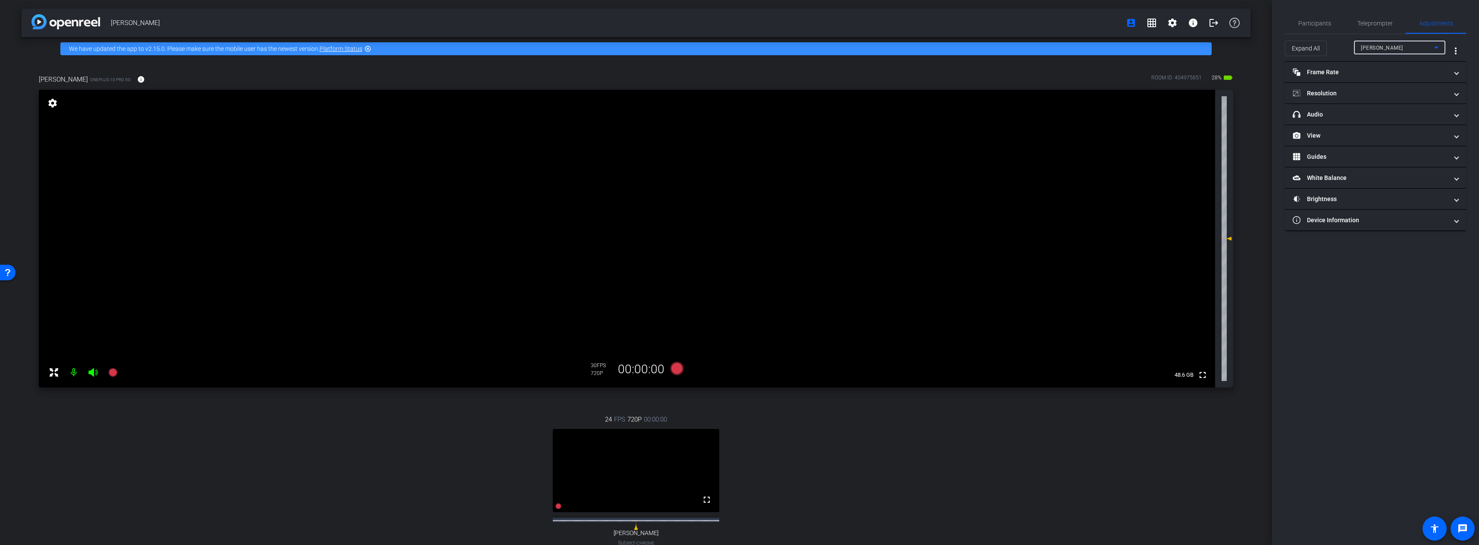
click at [1183, 46] on span "Shannon" at bounding box center [1382, 48] width 42 height 6
click at [1183, 19] on div at bounding box center [739, 272] width 1479 height 545
click at [1183, 22] on span "Participants" at bounding box center [1314, 23] width 33 height 6
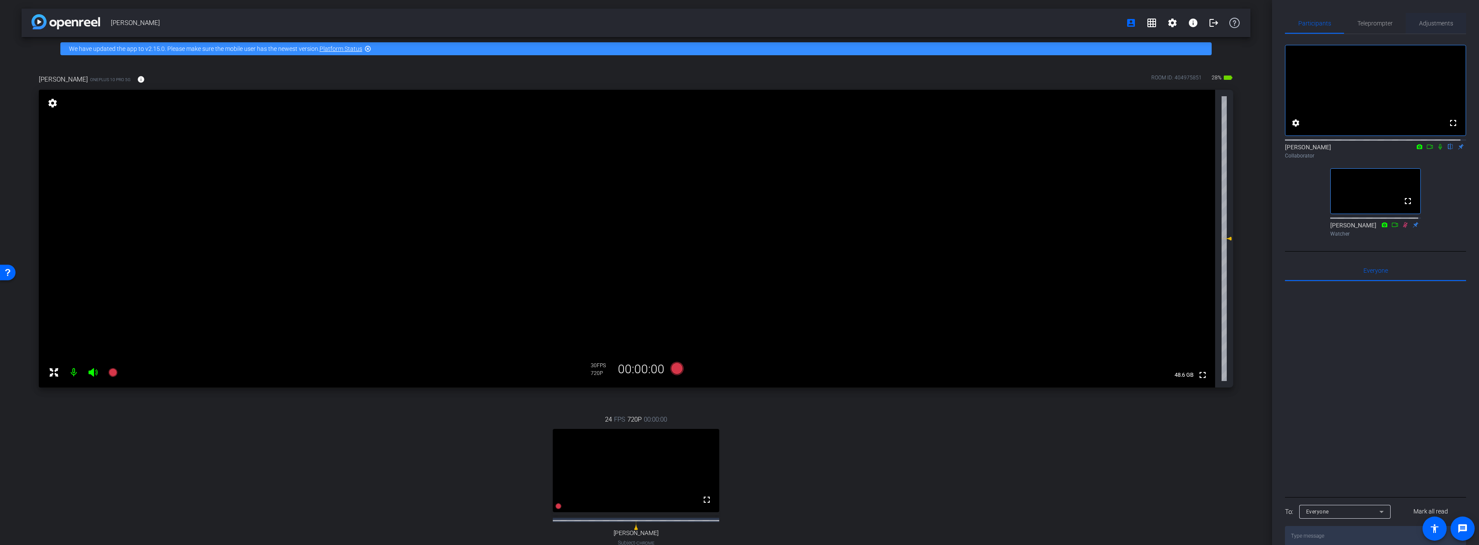
click at [1183, 23] on span "Adjustments" at bounding box center [1436, 23] width 34 height 6
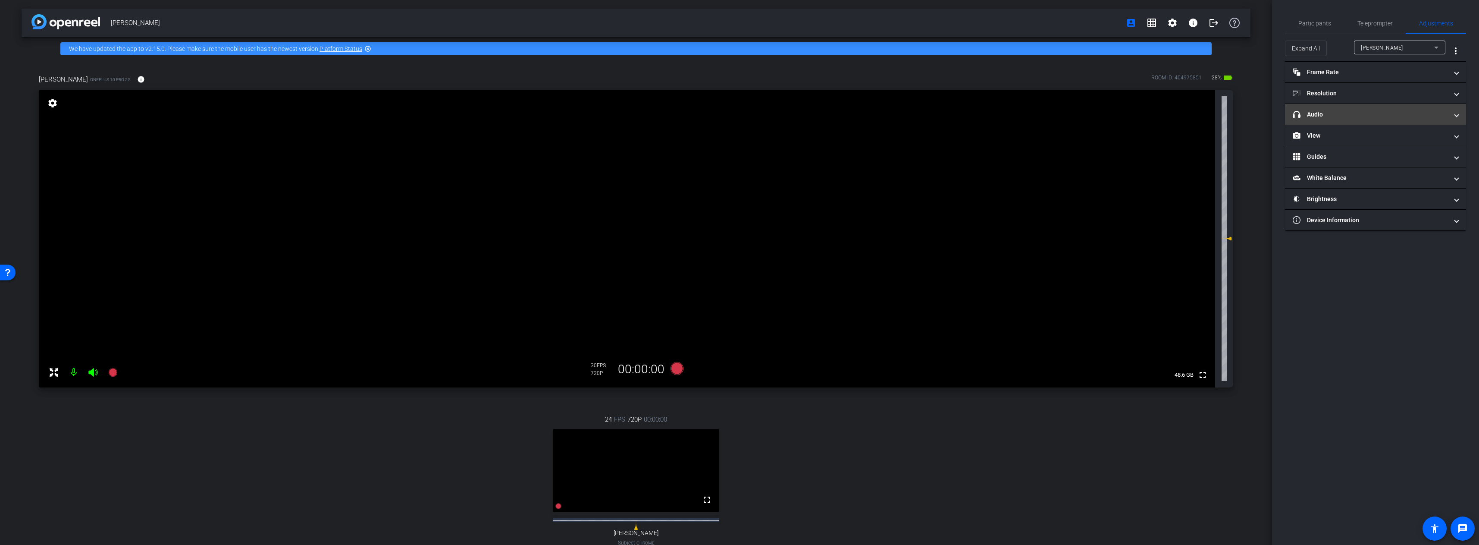
click at [1183, 108] on mat-expansion-panel-header "headphone icon Audio" at bounding box center [1375, 114] width 181 height 21
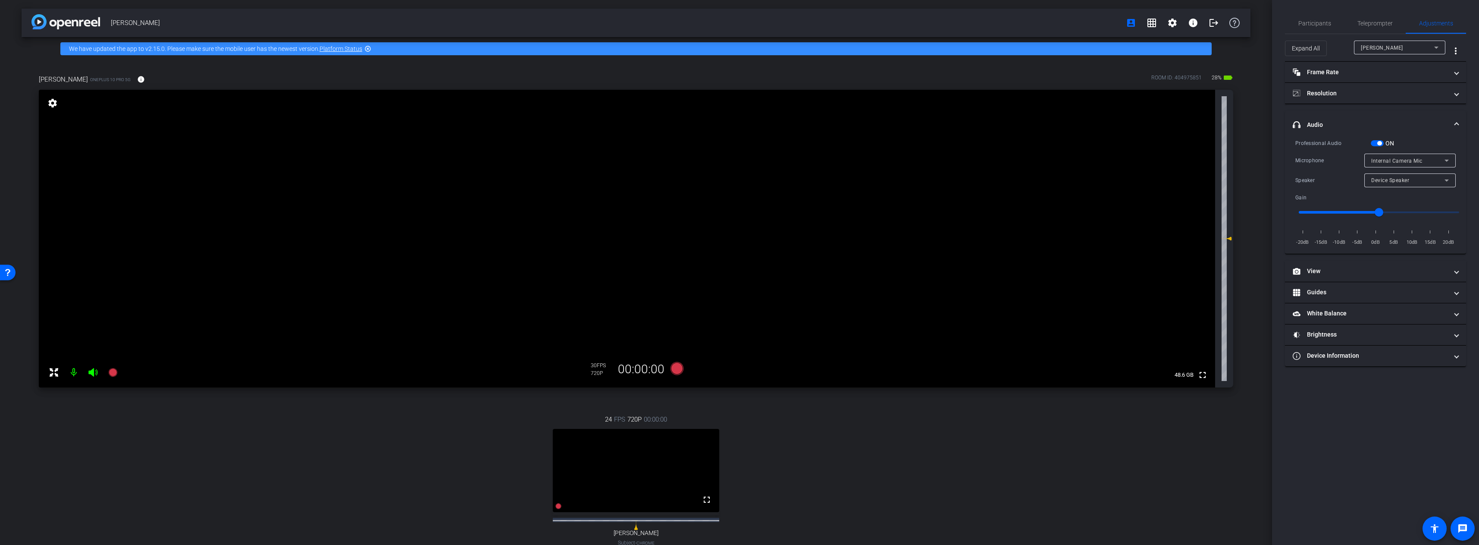
click at [1183, 143] on span "button" at bounding box center [1379, 143] width 4 height 4
click at [1183, 49] on span "Shannon" at bounding box center [1382, 48] width 42 height 6
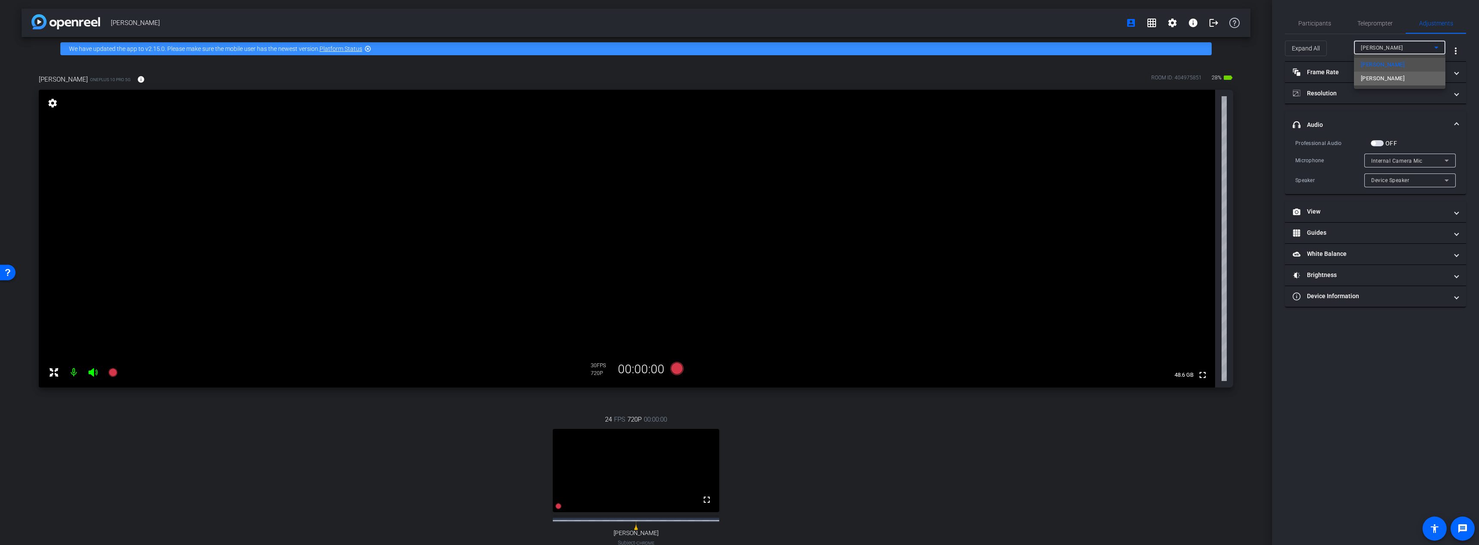
click at [1183, 81] on span "Paul Gannon" at bounding box center [1383, 78] width 44 height 10
click at [1183, 143] on span "button" at bounding box center [1377, 143] width 13 height 6
click at [1183, 164] on div "Default - Microphone (Logitech Webcam C925e) (046d:085b)" at bounding box center [1407, 160] width 73 height 11
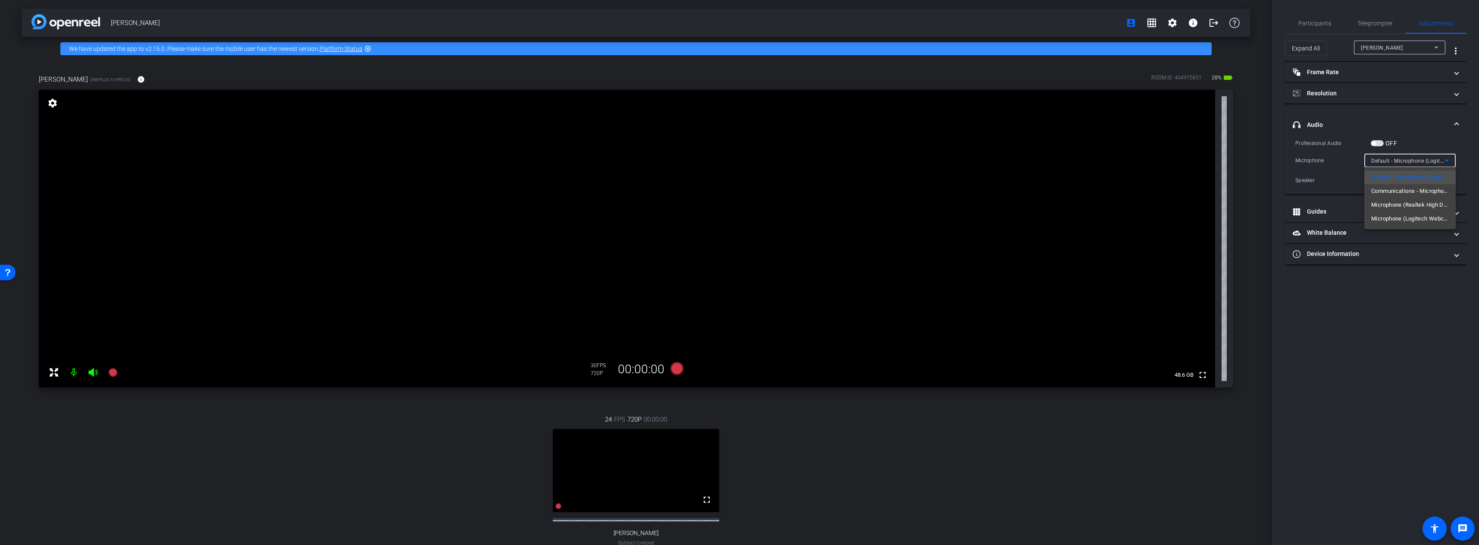
click at [1183, 302] on div at bounding box center [739, 272] width 1479 height 545
click at [1183, 25] on span "Participants" at bounding box center [1314, 23] width 33 height 6
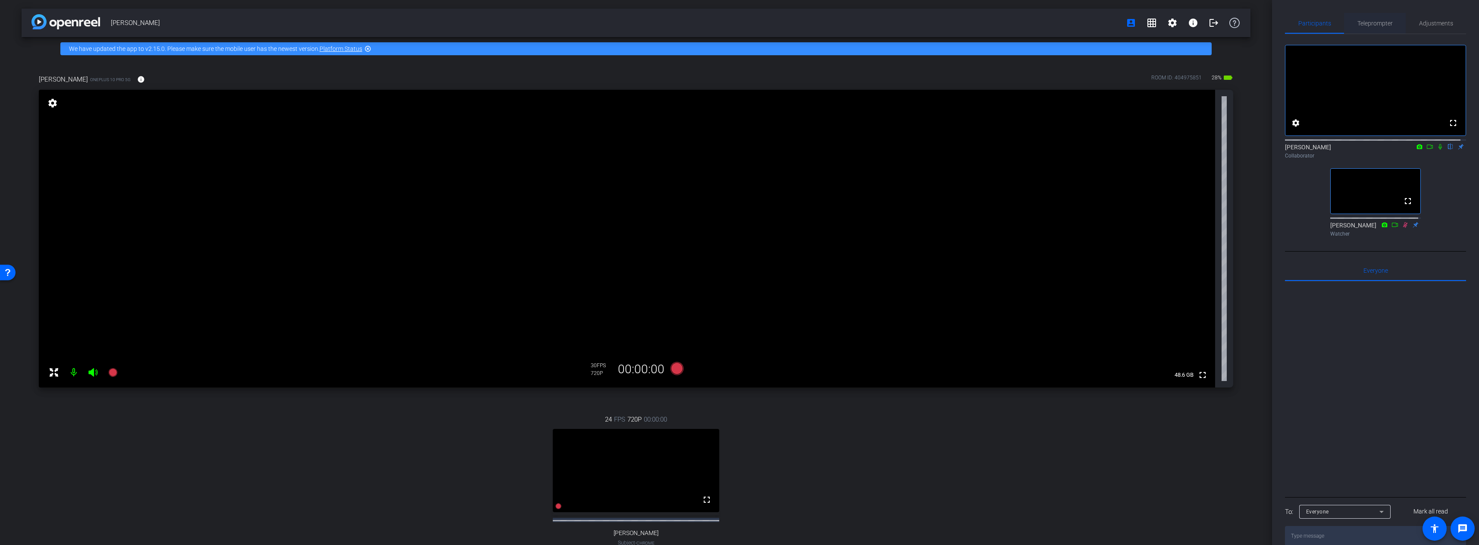
click at [1183, 20] on span "Teleprompter" at bounding box center [1374, 23] width 35 height 6
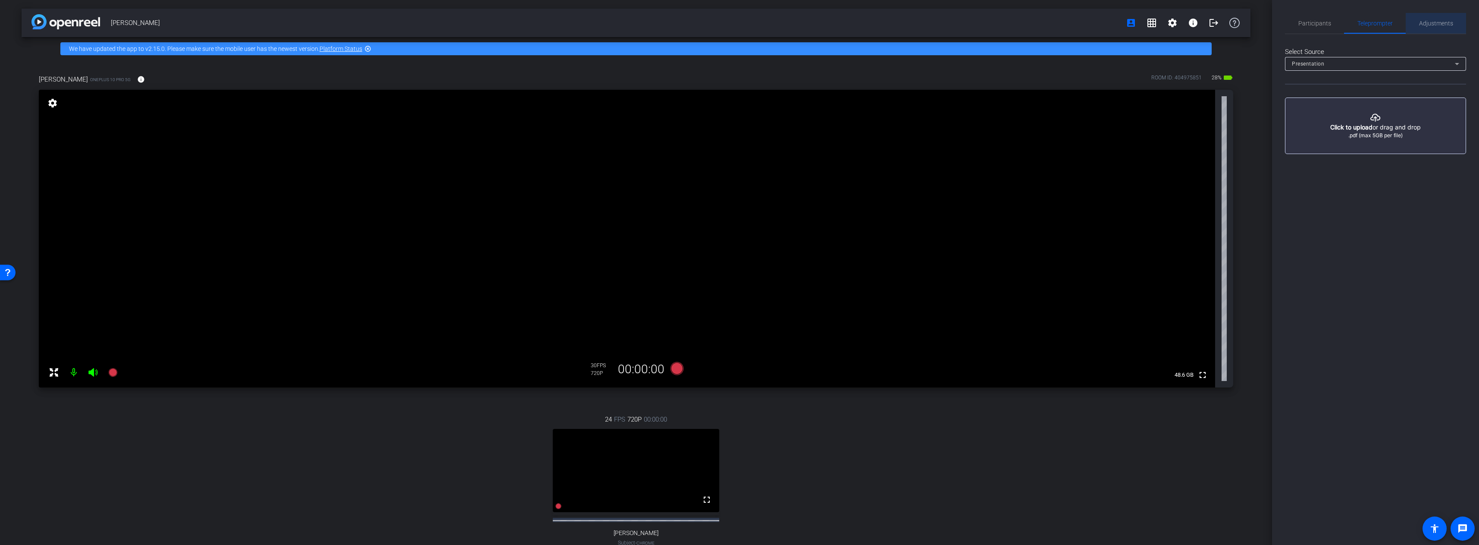
click at [1183, 22] on span "Adjustments" at bounding box center [1436, 23] width 34 height 6
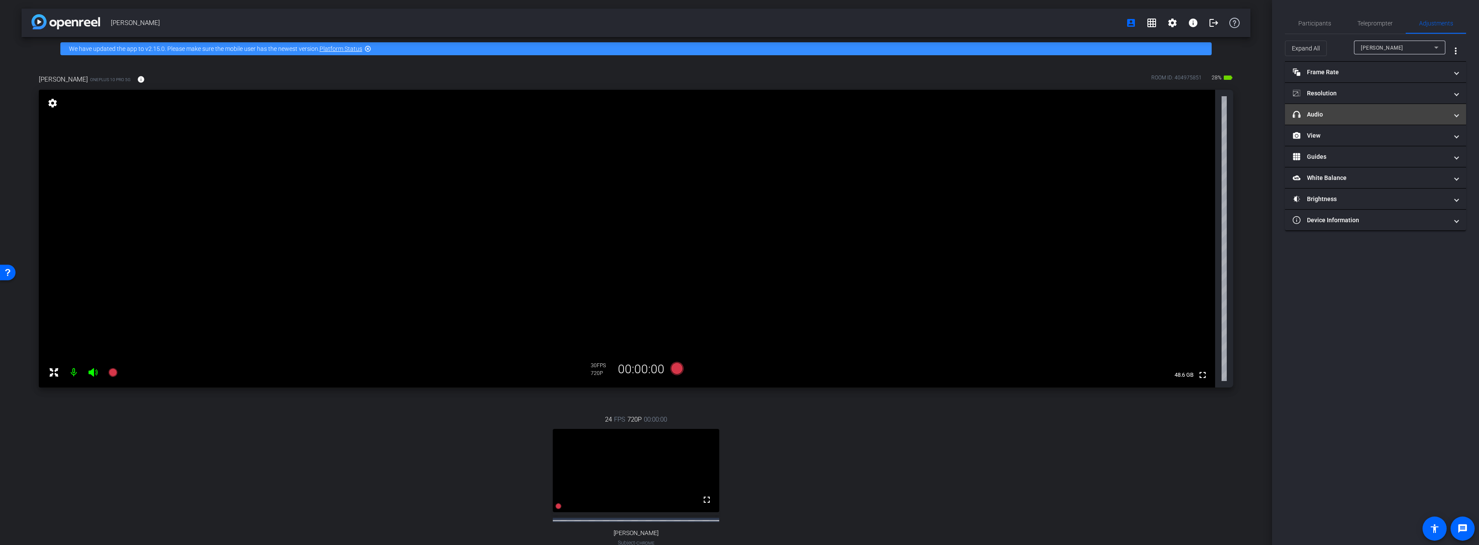
click at [1183, 110] on mat-panel-title "headphone icon Audio" at bounding box center [1370, 114] width 155 height 9
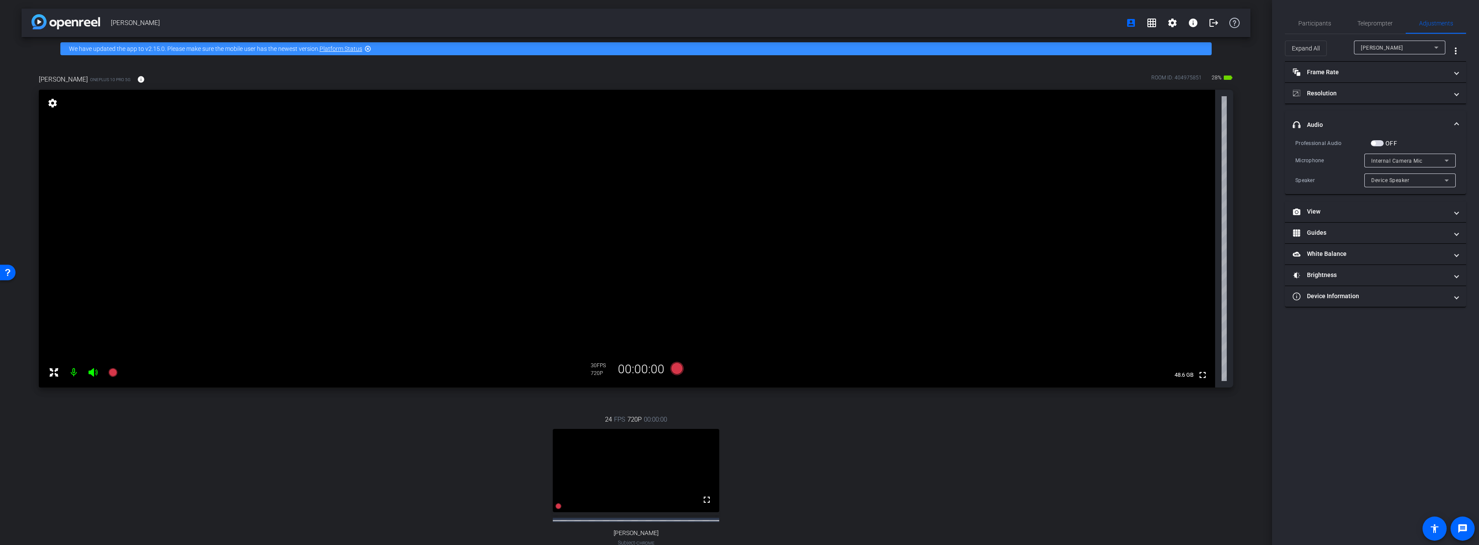
click at [1183, 140] on span "button" at bounding box center [1377, 143] width 13 height 6
click at [1183, 50] on span "Shannon" at bounding box center [1382, 48] width 42 height 6
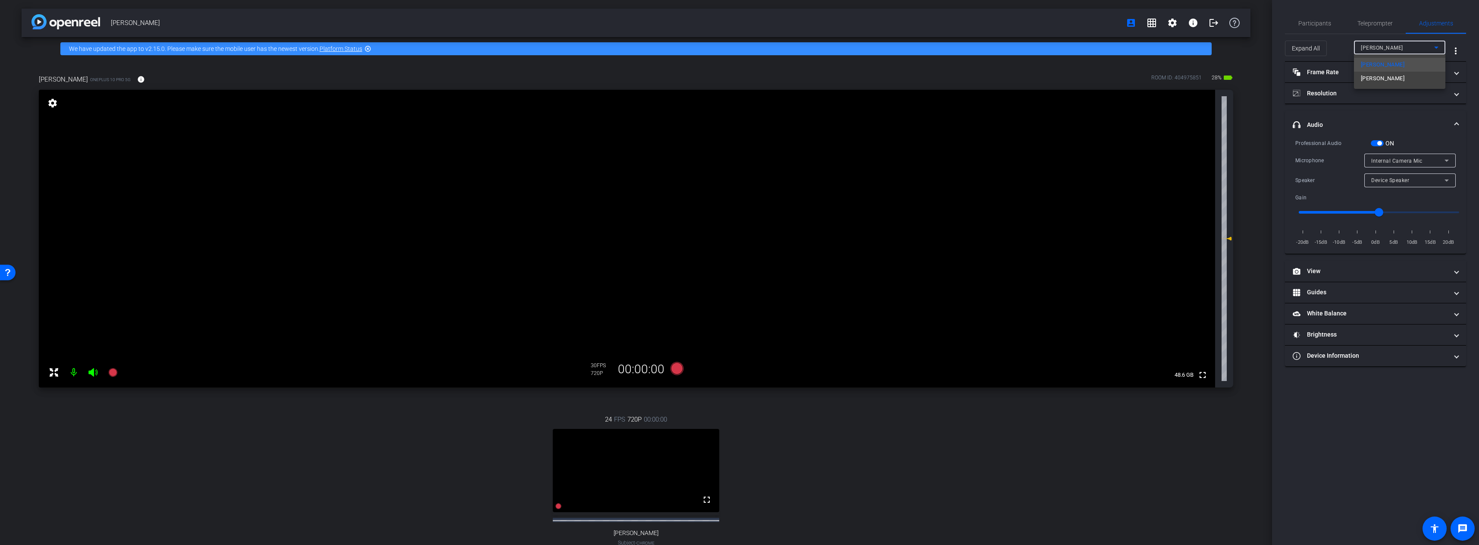
click at [1183, 141] on div at bounding box center [739, 272] width 1479 height 545
click at [1183, 45] on span "Shannon" at bounding box center [1382, 48] width 42 height 6
click at [1183, 81] on span "Paul Gannon" at bounding box center [1383, 78] width 44 height 10
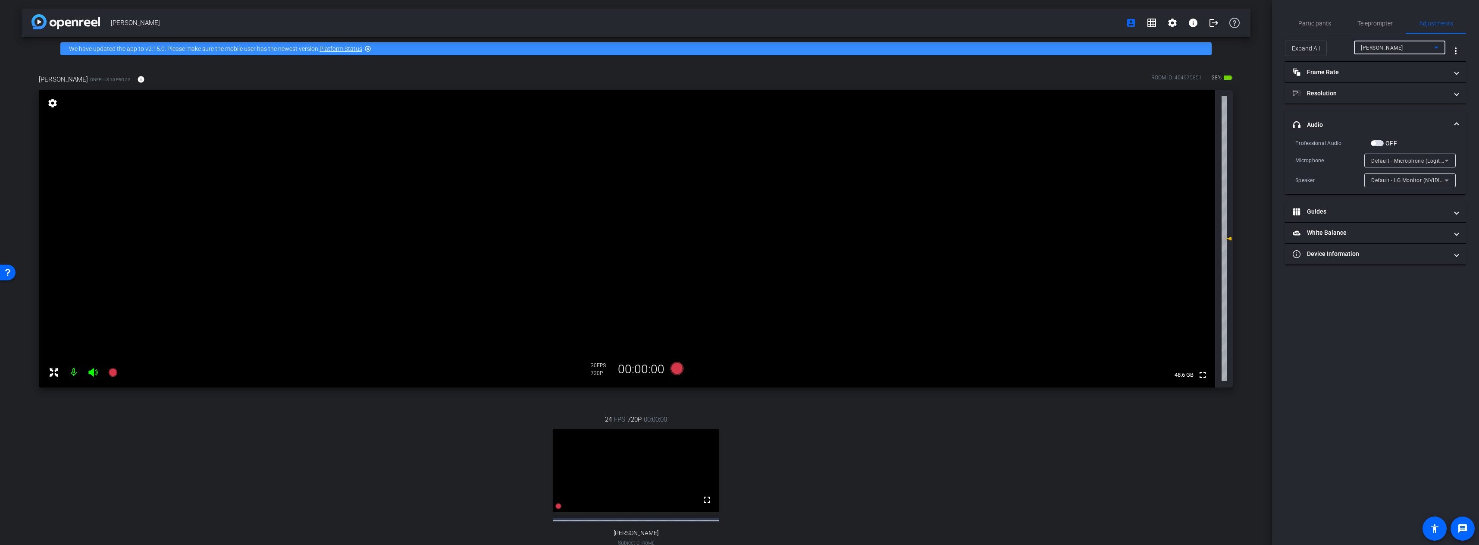
click at [1183, 145] on span "button" at bounding box center [1377, 143] width 13 height 6
drag, startPoint x: 1380, startPoint y: 212, endPoint x: 1363, endPoint y: 211, distance: 16.8
click at [1183, 211] on input "range" at bounding box center [1379, 212] width 179 height 19
drag, startPoint x: 1365, startPoint y: 211, endPoint x: 1354, endPoint y: 211, distance: 11.6
type input "0.7"
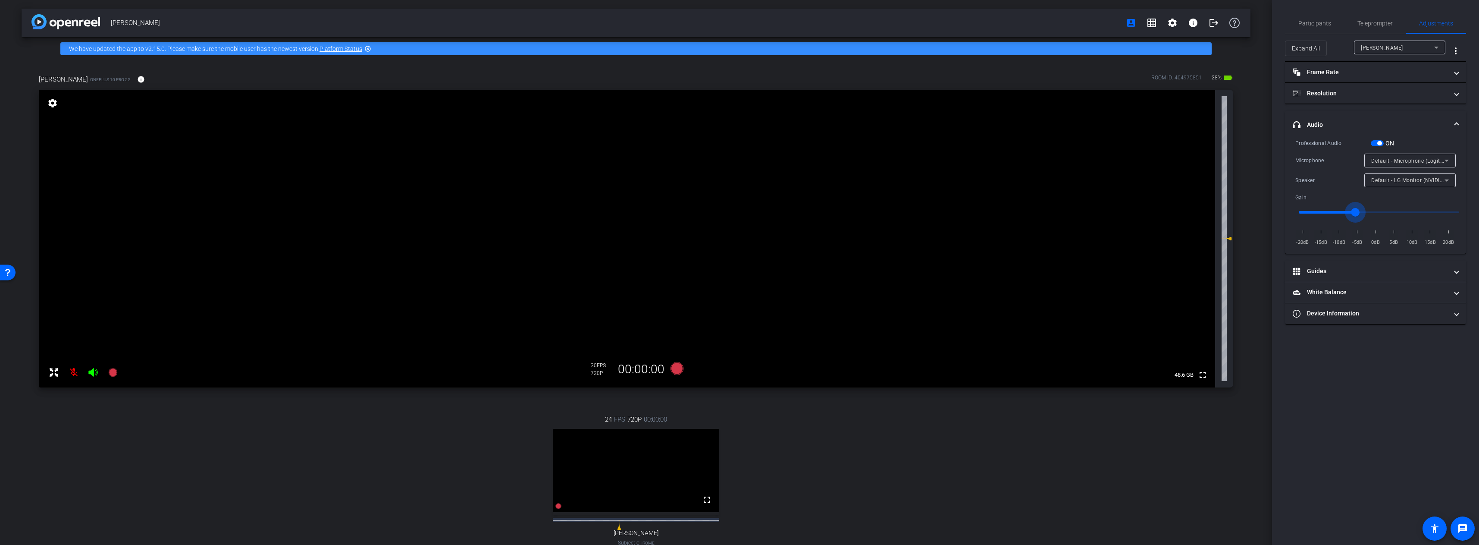
click at [1183, 211] on input "range" at bounding box center [1379, 212] width 179 height 19
drag, startPoint x: 1377, startPoint y: 25, endPoint x: 1371, endPoint y: 24, distance: 6.1
click at [1183, 24] on span "Teleprompter" at bounding box center [1374, 23] width 35 height 6
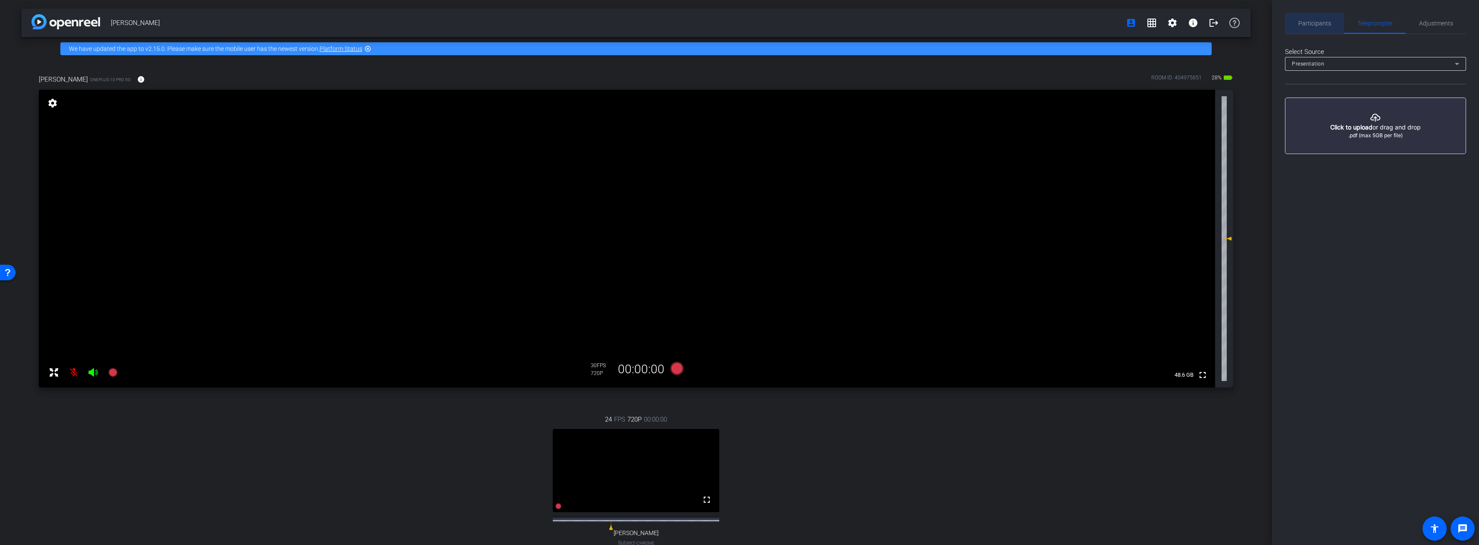
click at [1183, 24] on span "Participants" at bounding box center [1314, 23] width 33 height 6
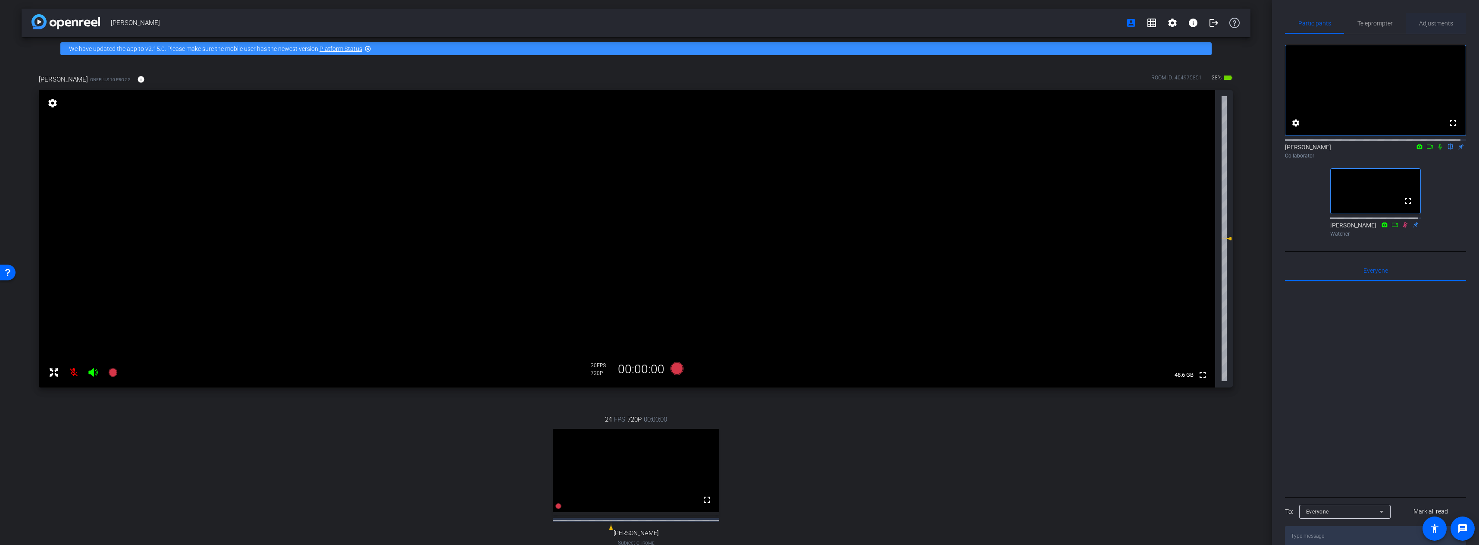
click at [1183, 29] on span "Adjustments" at bounding box center [1436, 23] width 34 height 21
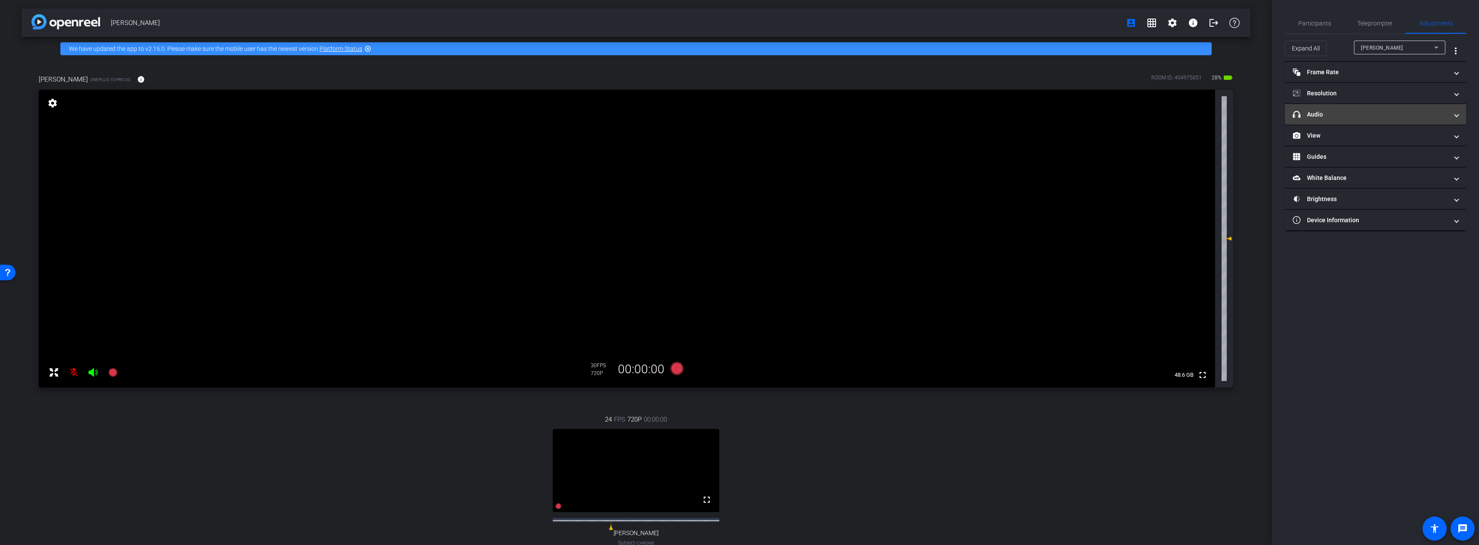
click at [1183, 117] on mat-panel-title "headphone icon Audio" at bounding box center [1370, 114] width 155 height 9
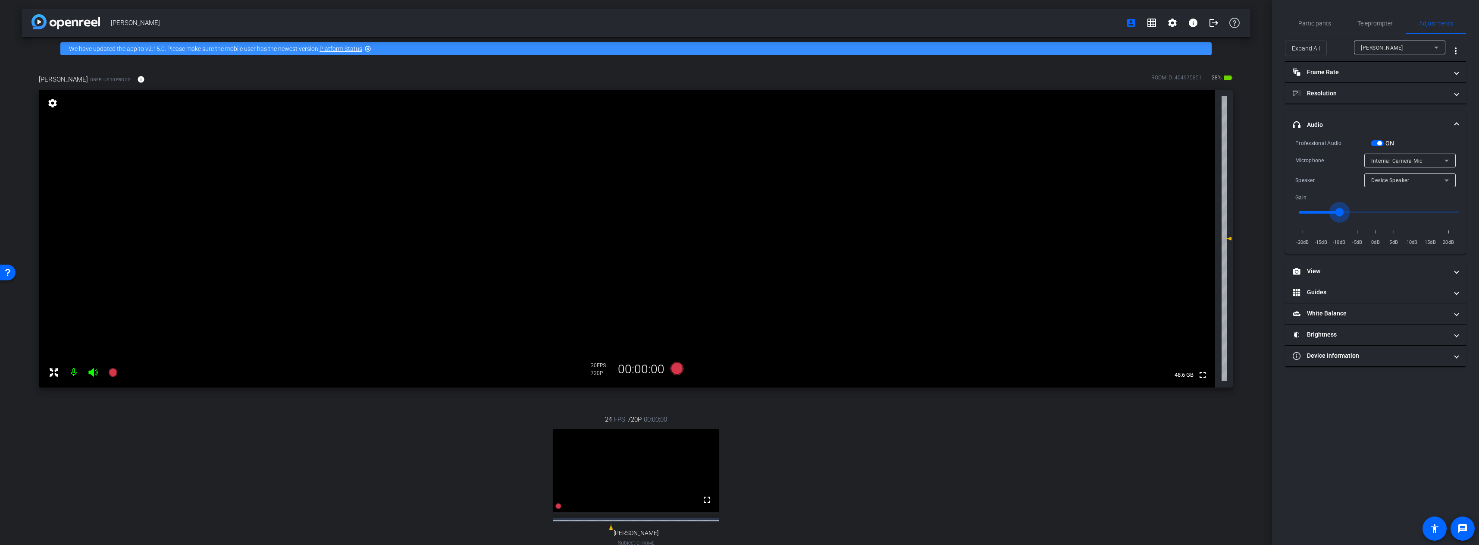
drag, startPoint x: 1379, startPoint y: 210, endPoint x: 1340, endPoint y: 213, distance: 39.0
type input "-10"
click at [1183, 213] on input "range" at bounding box center [1379, 212] width 179 height 19
click at [1183, 25] on span "Participants" at bounding box center [1314, 23] width 33 height 6
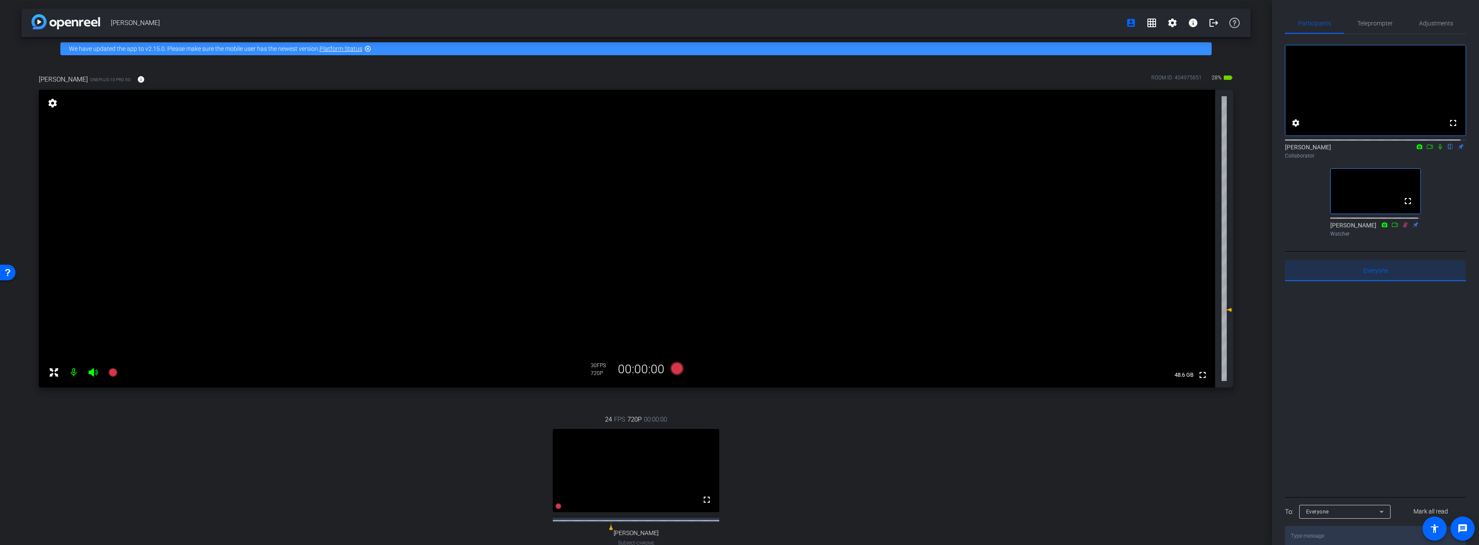
click at [1183, 281] on span "Everyone 0" at bounding box center [1375, 270] width 25 height 21
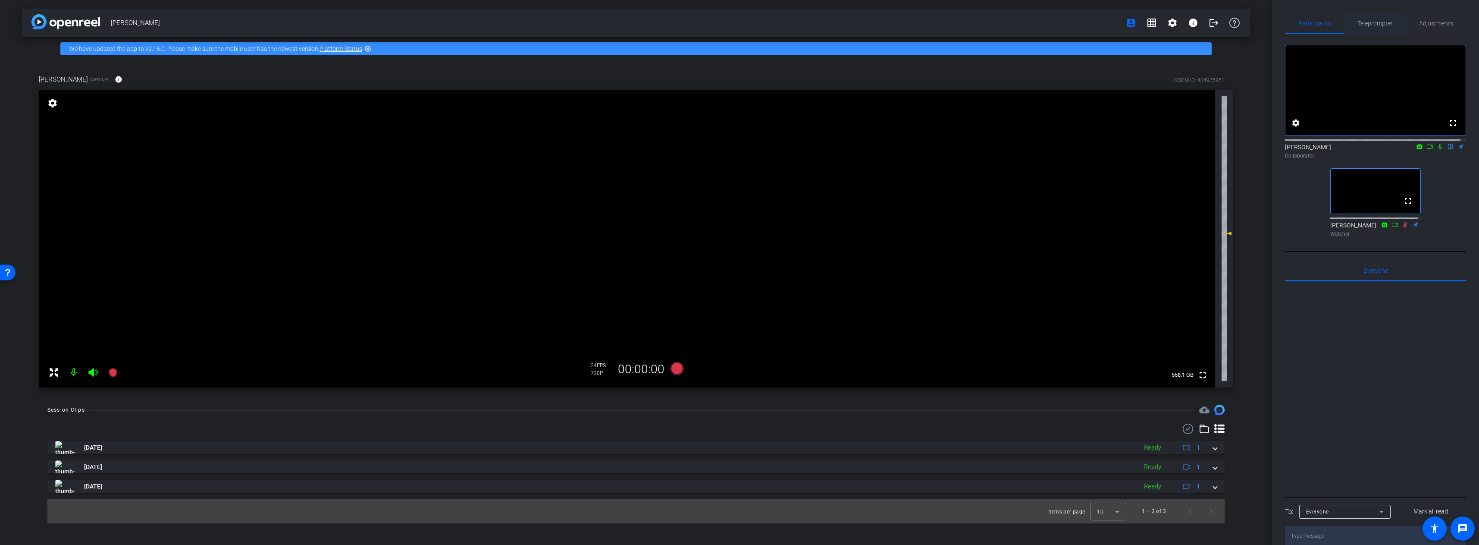
click at [1183, 18] on span "Teleprompter" at bounding box center [1374, 23] width 35 height 21
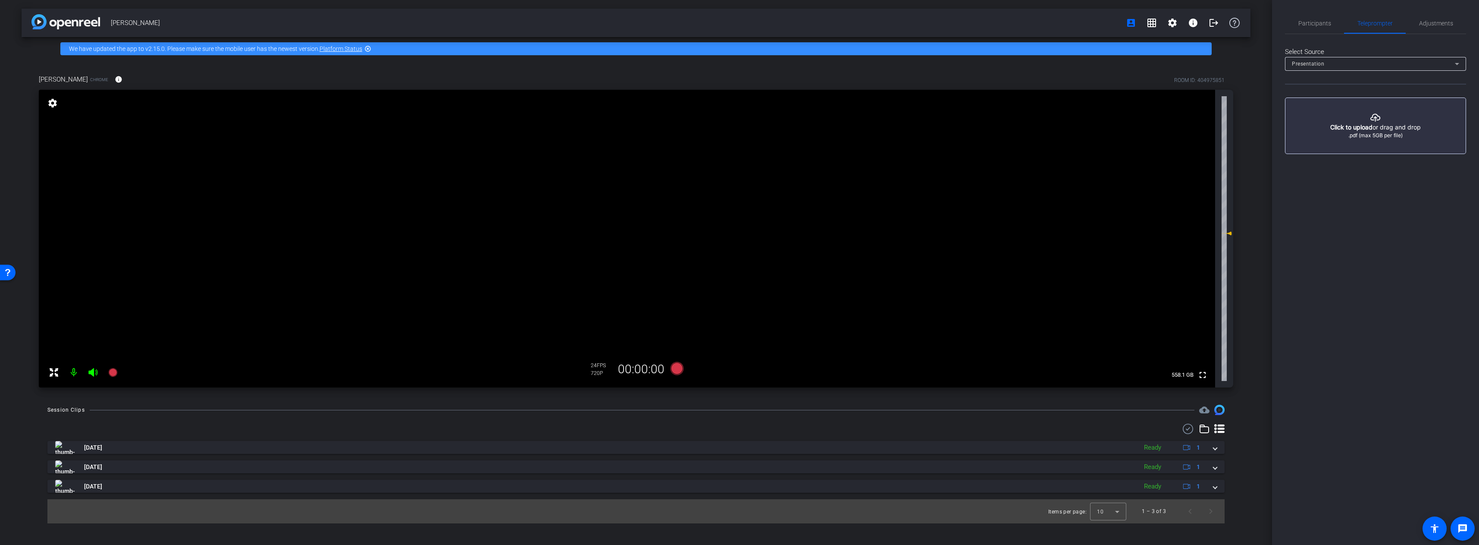
click at [1183, 63] on div "Presentation" at bounding box center [1373, 63] width 163 height 11
click at [1183, 22] on div at bounding box center [739, 272] width 1479 height 545
click at [1183, 22] on span "Adjustments" at bounding box center [1436, 23] width 34 height 6
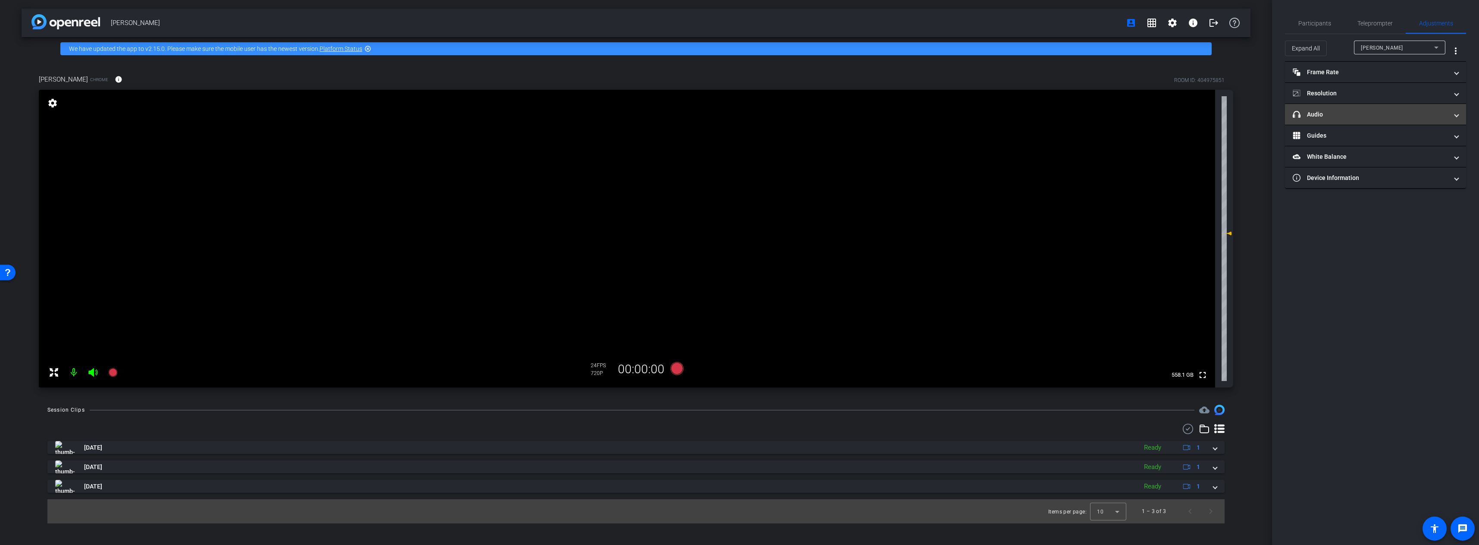
click at [1183, 112] on mat-panel-title "headphone icon Audio" at bounding box center [1370, 114] width 155 height 9
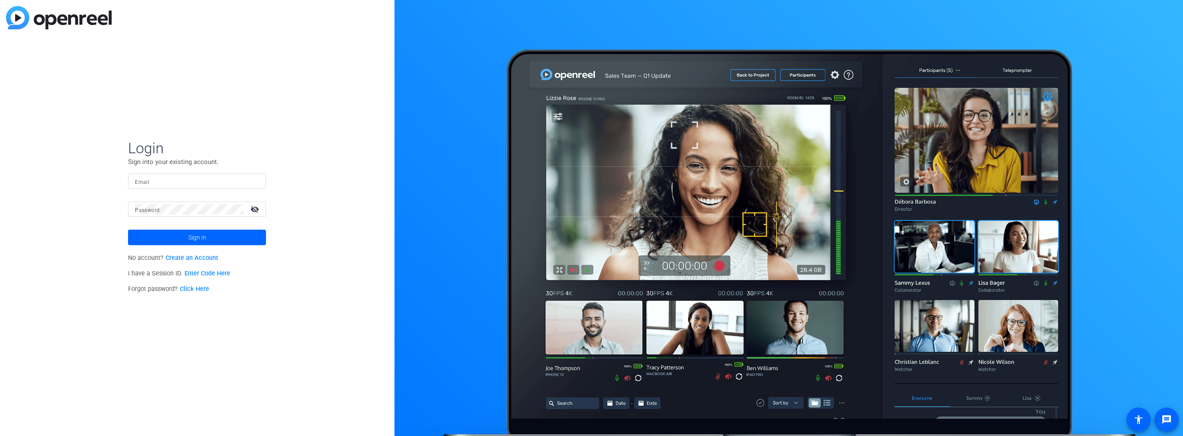
type input "[EMAIL_ADDRESS][DOMAIN_NAME]"
